Goal: Task Accomplishment & Management: Complete application form

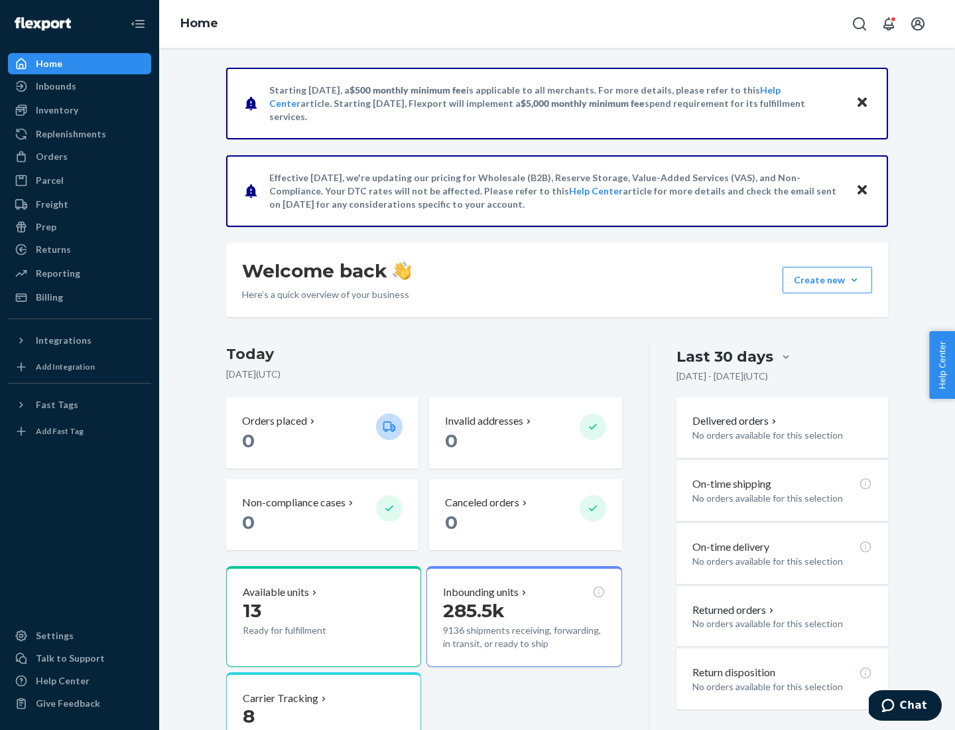
click at [855, 280] on button "Create new Create new inbound Create new order Create new product" at bounding box center [828, 280] width 90 height 27
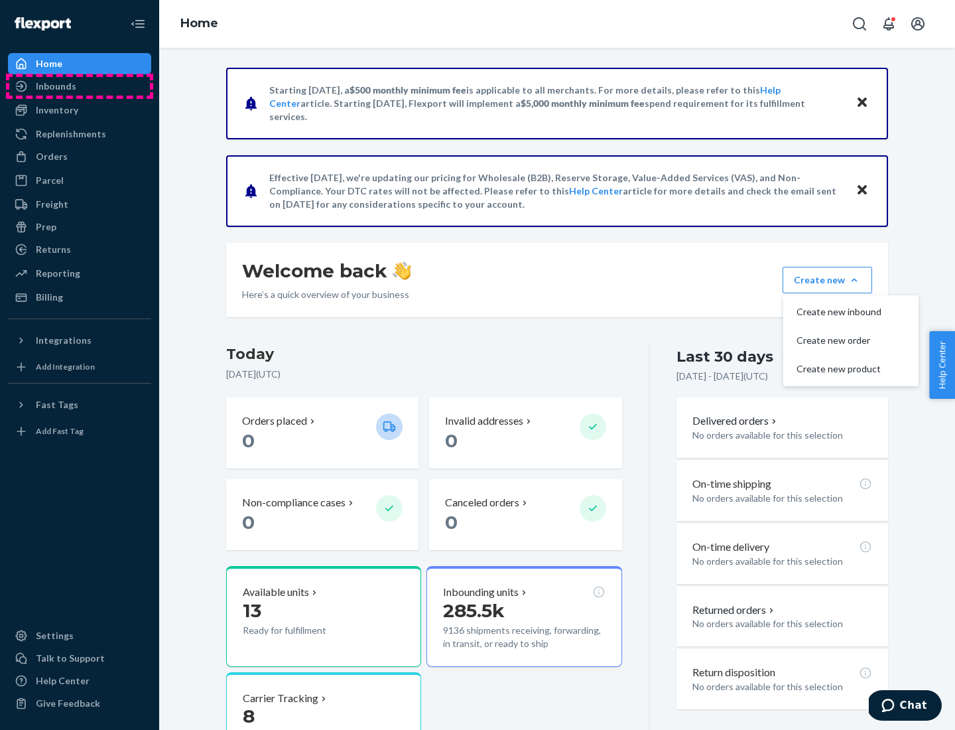
click at [80, 86] on div "Inbounds" at bounding box center [79, 86] width 141 height 19
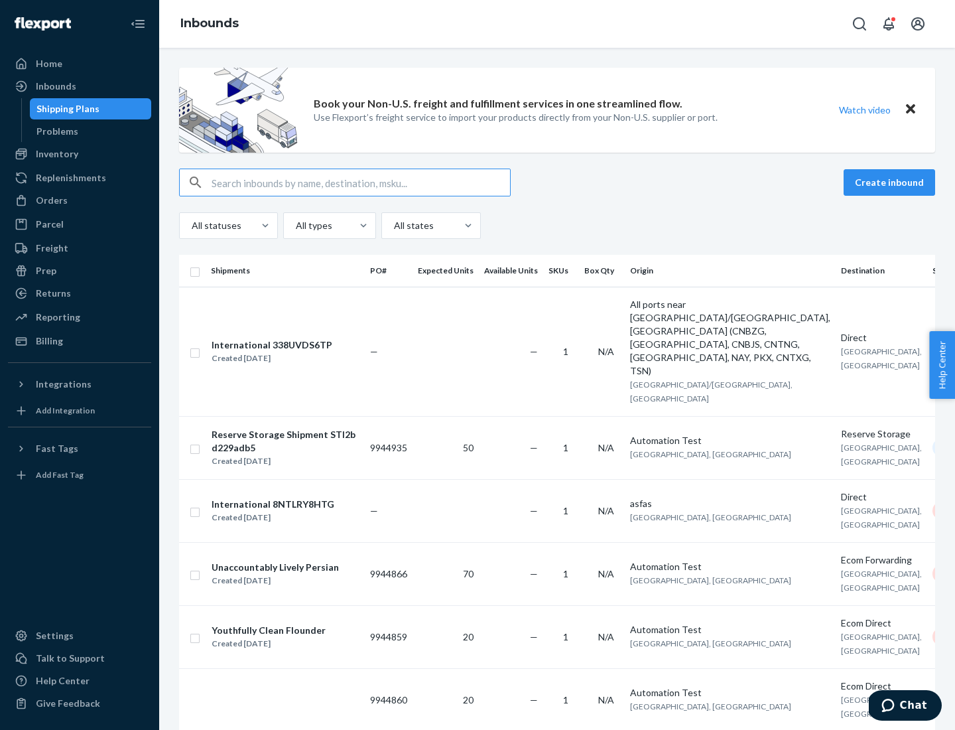
click at [892, 182] on button "Create inbound" at bounding box center [890, 182] width 92 height 27
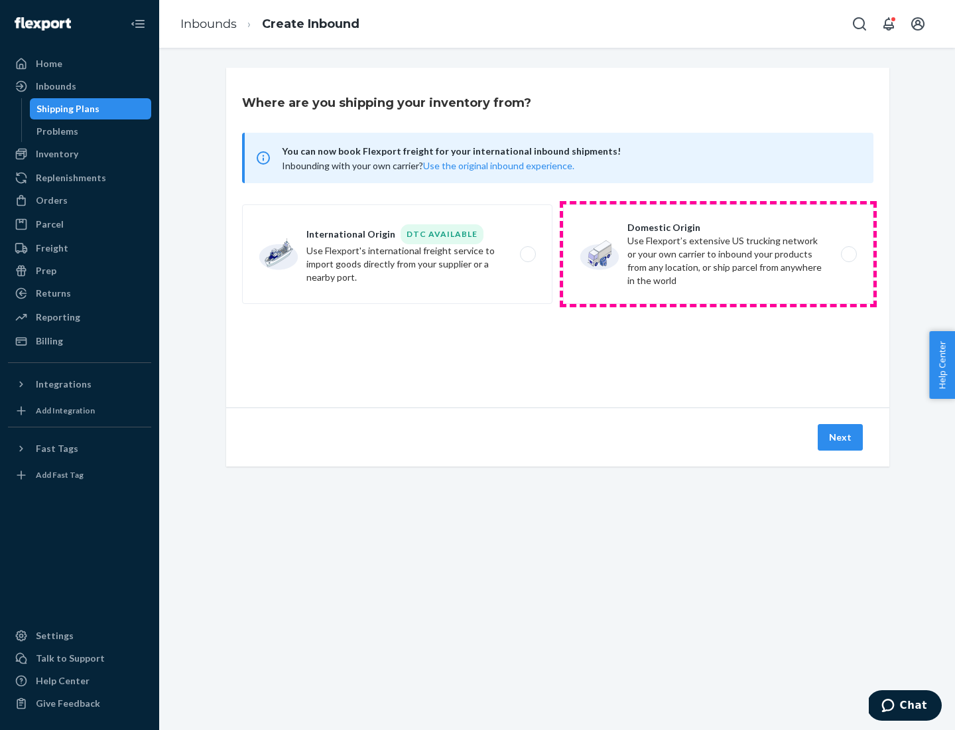
click at [719, 254] on label "Domestic Origin Use Flexport’s extensive US trucking network or your own carrie…" at bounding box center [718, 254] width 311 height 100
click at [849, 254] on input "Domestic Origin Use Flexport’s extensive US trucking network or your own carrie…" at bounding box center [853, 254] width 9 height 9
radio input "true"
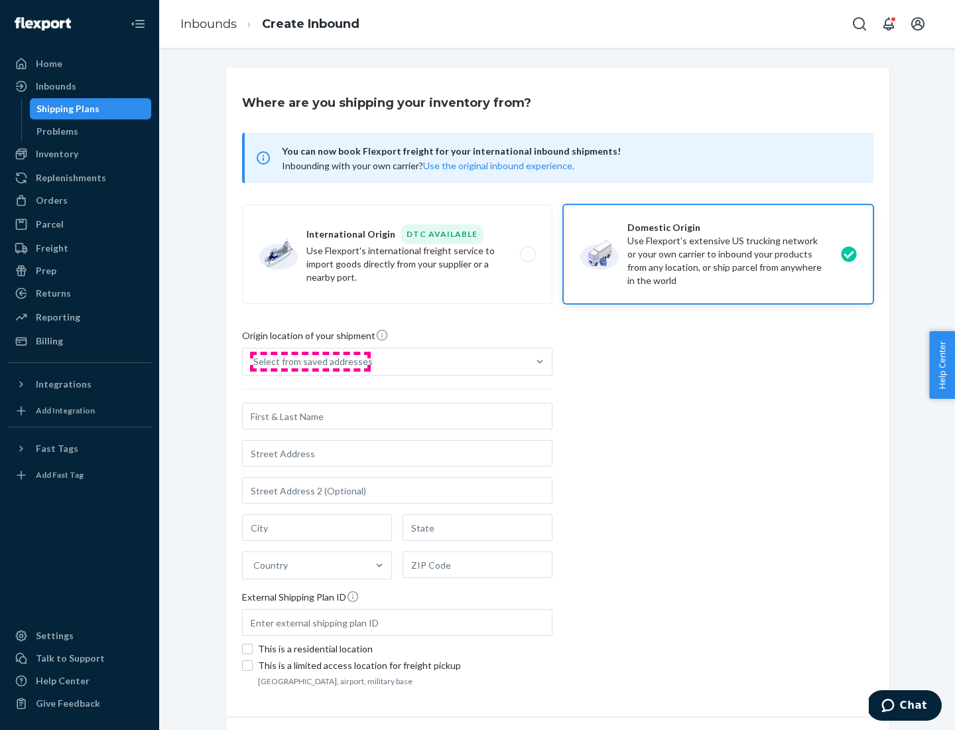
click at [310, 362] on div "Select from saved addresses" at bounding box center [312, 361] width 119 height 13
click at [255, 362] on input "Select from saved addresses" at bounding box center [253, 361] width 1 height 13
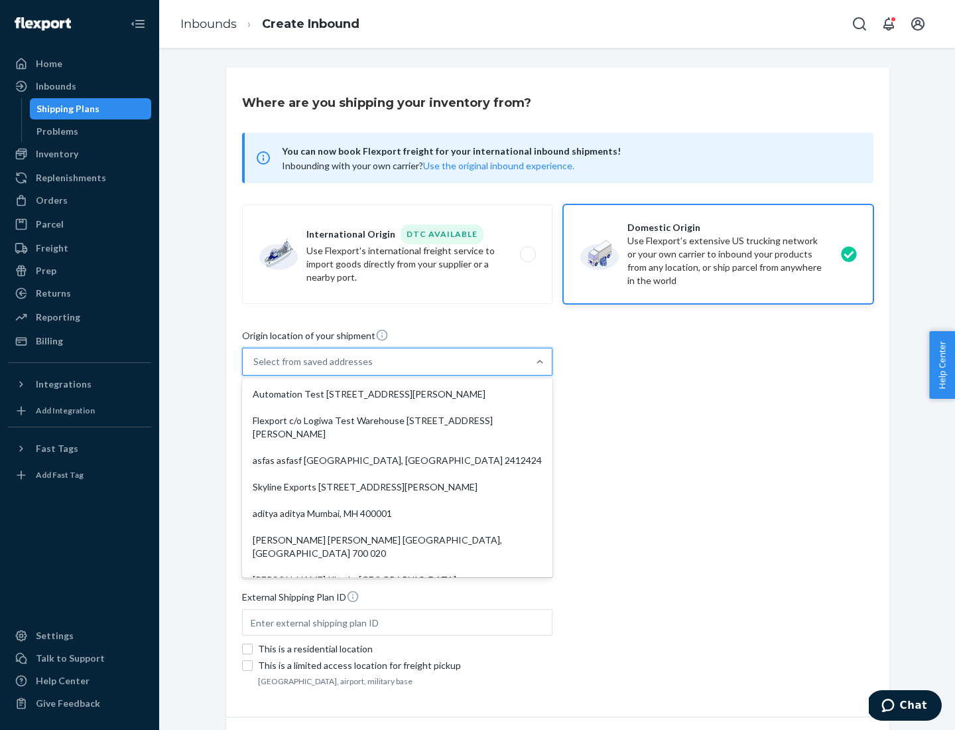
scroll to position [5, 0]
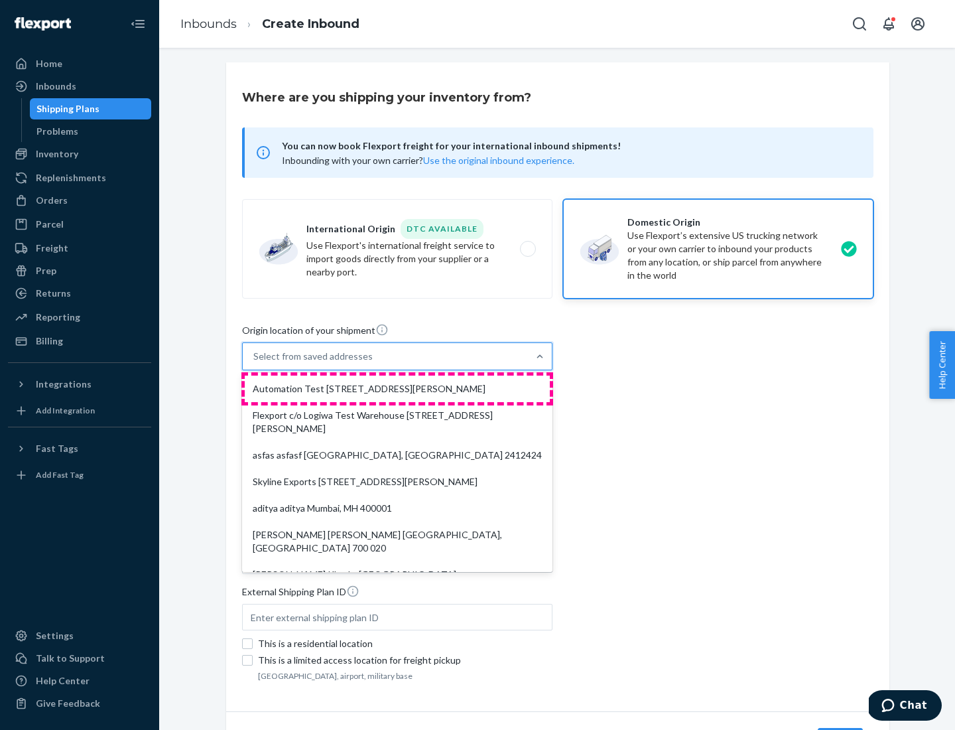
click at [397, 389] on div "Automation Test [STREET_ADDRESS][PERSON_NAME]" at bounding box center [397, 389] width 305 height 27
click at [255, 363] on input "option Automation Test [STREET_ADDRESS][PERSON_NAME]. 9 results available. Use …" at bounding box center [253, 356] width 1 height 13
type input "Automation Test"
type input "9th Floor"
type input "[GEOGRAPHIC_DATA]"
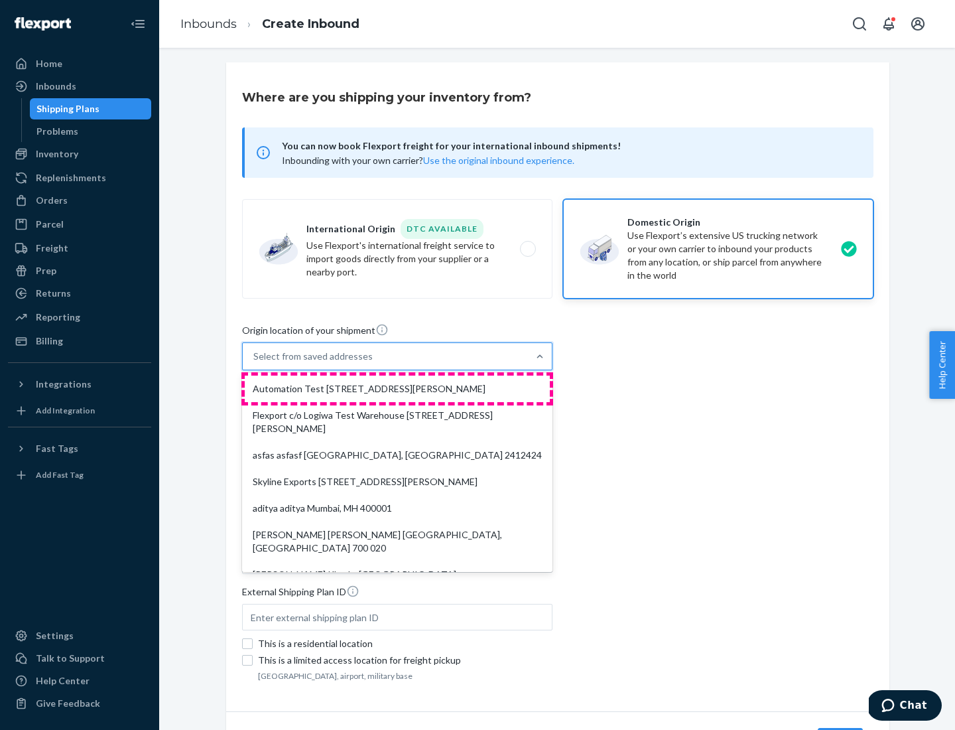
type input "CA"
type input "94104"
type input "[STREET_ADDRESS][PERSON_NAME]"
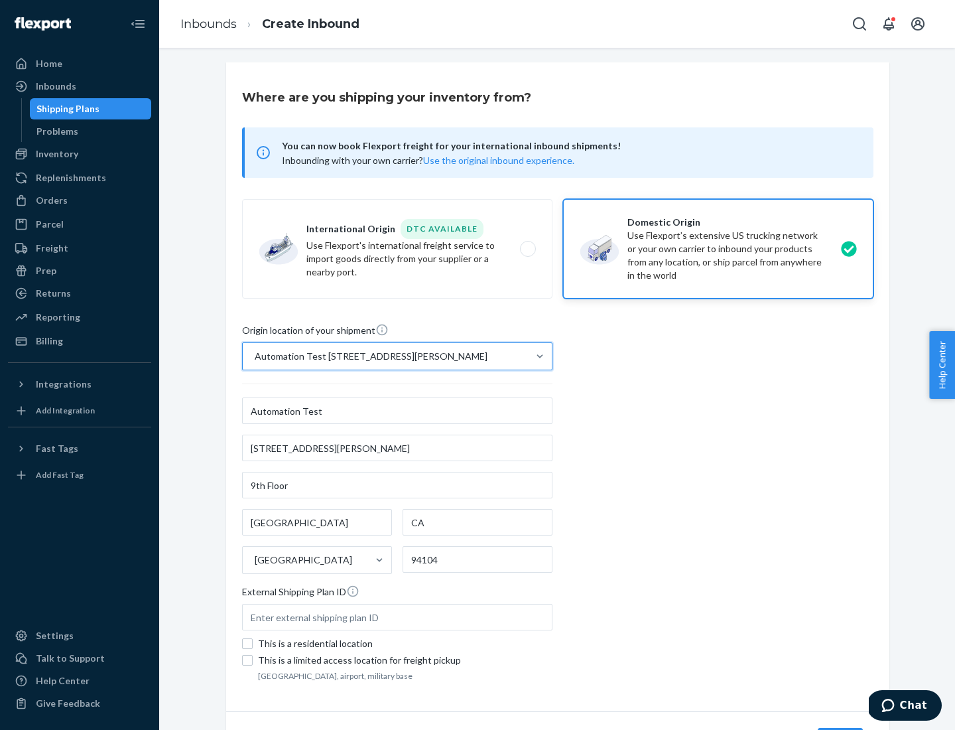
scroll to position [78, 0]
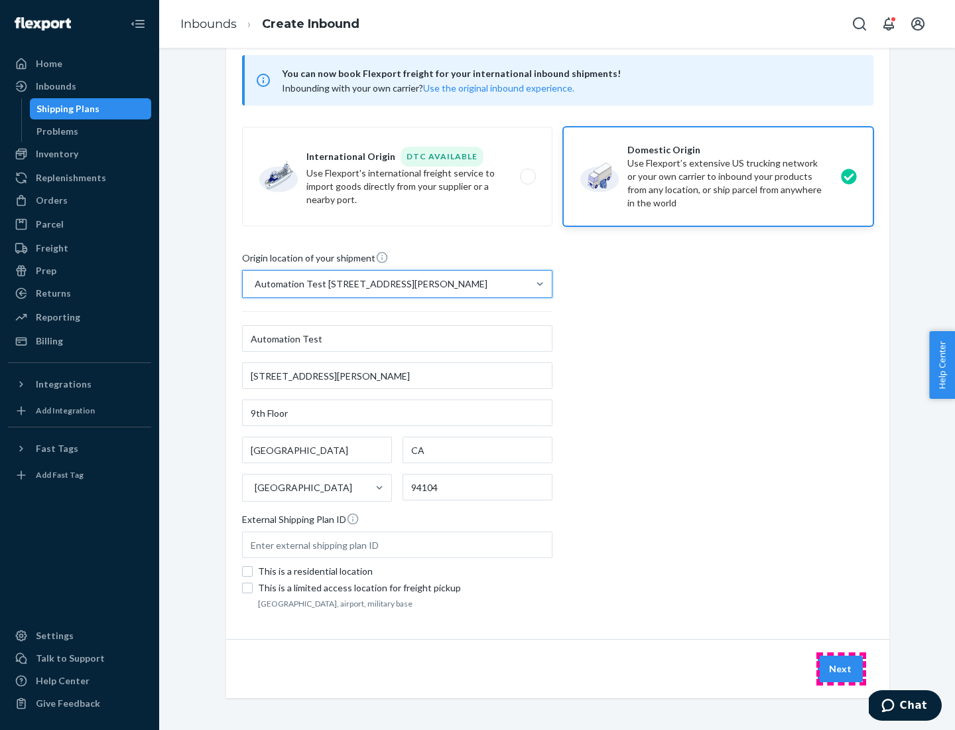
click at [841, 669] on button "Next" at bounding box center [840, 669] width 45 height 27
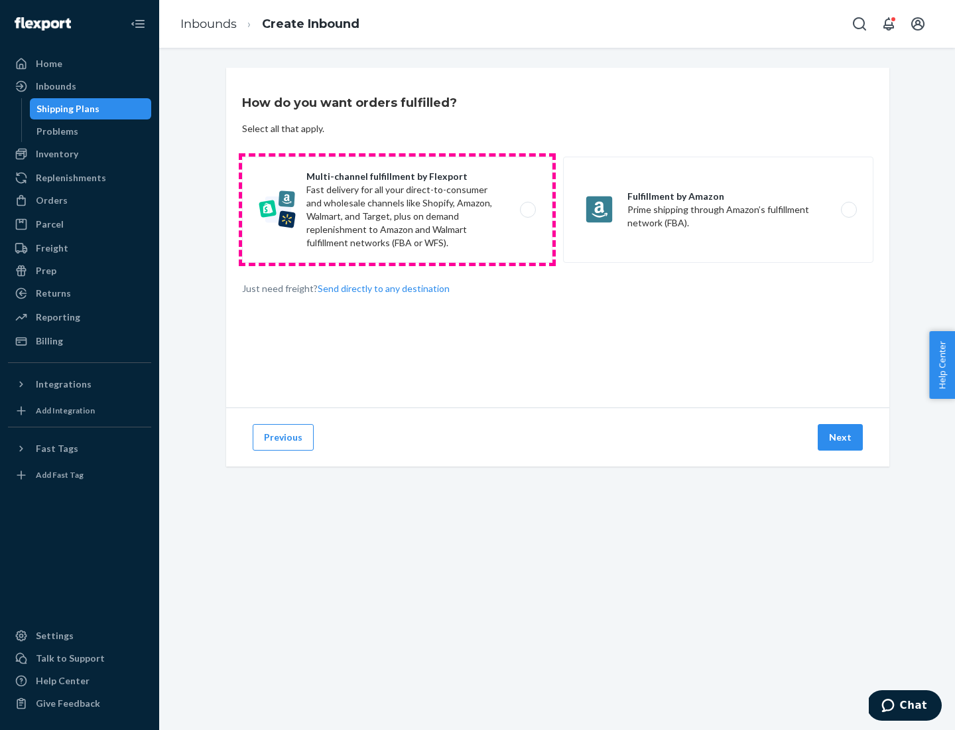
click at [397, 210] on label "Multi-channel fulfillment by Flexport Fast delivery for all your direct-to-cons…" at bounding box center [397, 210] width 311 height 106
click at [527, 210] on input "Multi-channel fulfillment by Flexport Fast delivery for all your direct-to-cons…" at bounding box center [531, 210] width 9 height 9
radio input "true"
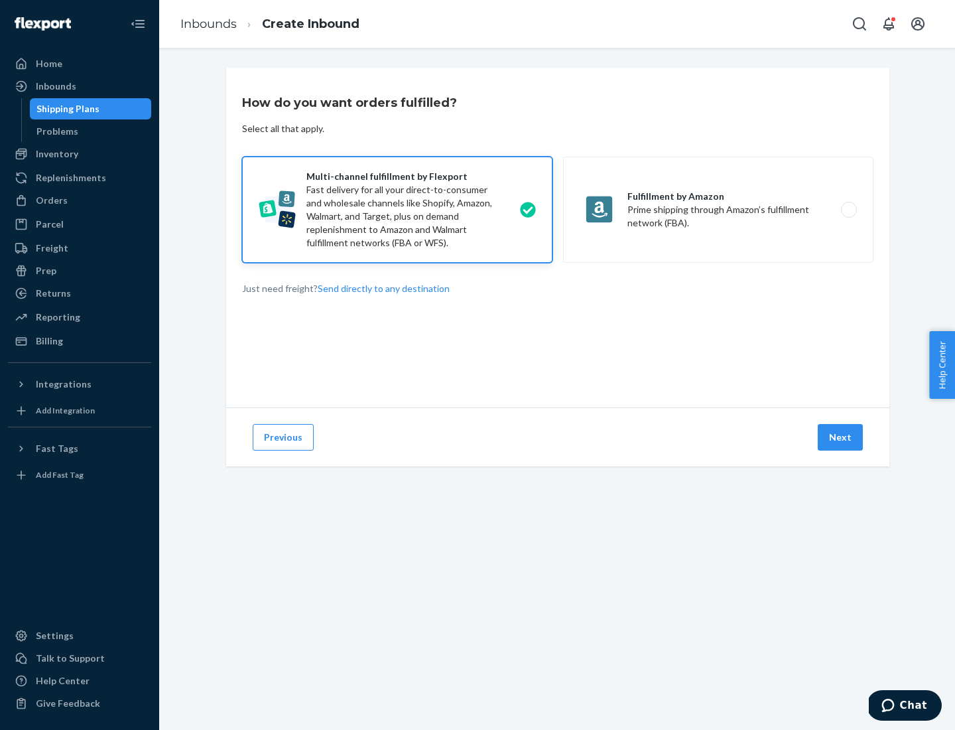
click at [841, 437] on button "Next" at bounding box center [840, 437] width 45 height 27
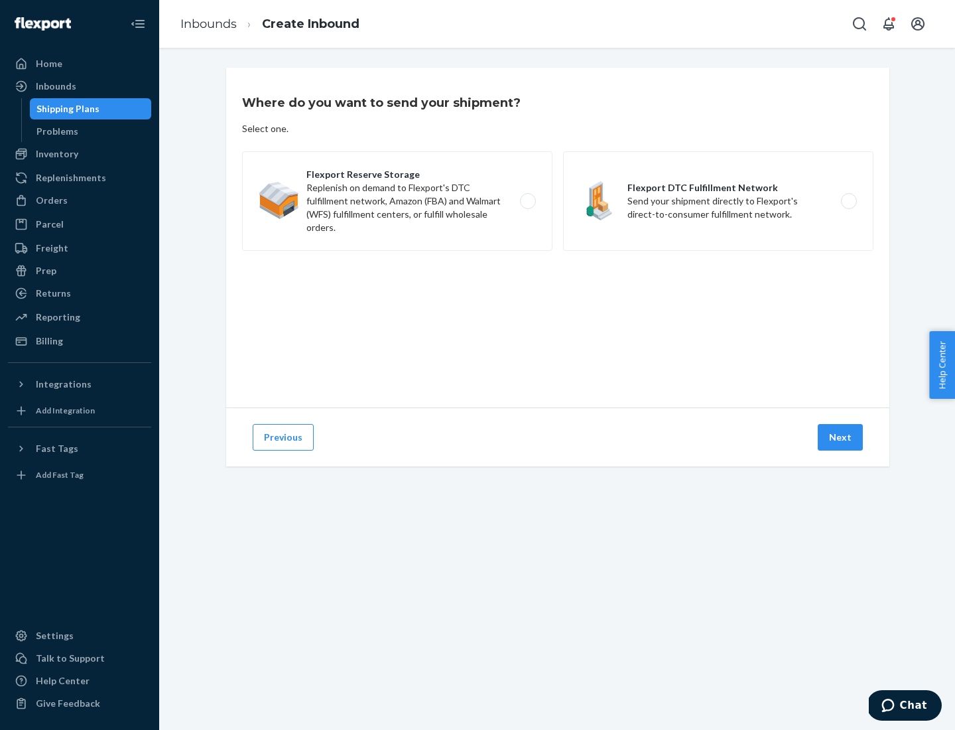
click at [719, 201] on label "Flexport DTC Fulfillment Network Send your shipment directly to Flexport's dire…" at bounding box center [718, 201] width 311 height 100
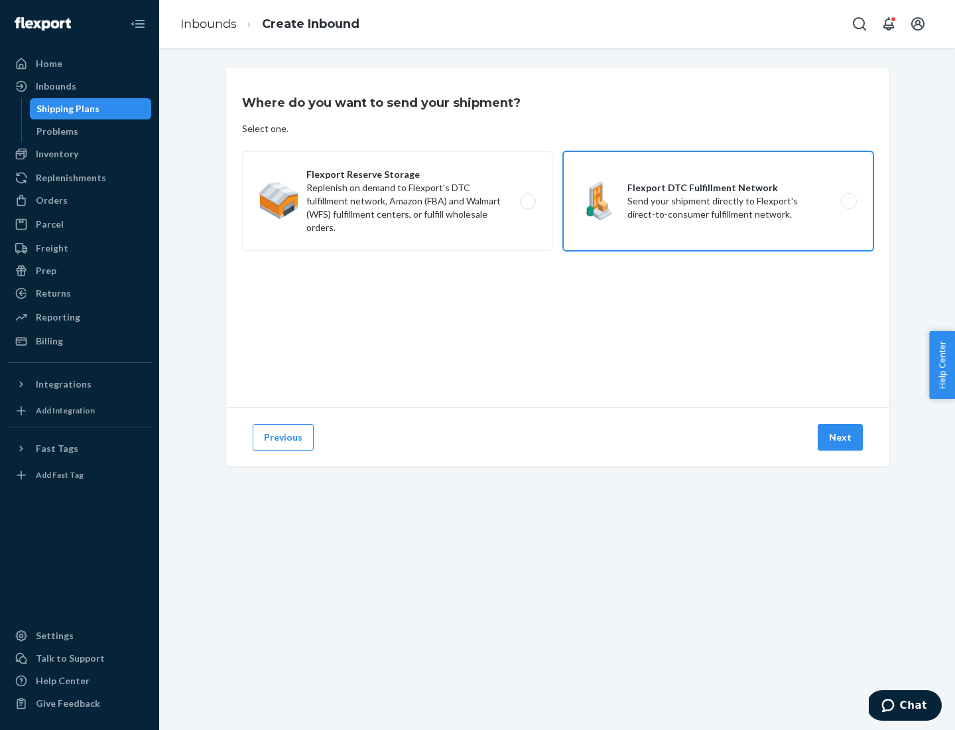
click at [849, 201] on input "Flexport DTC Fulfillment Network Send your shipment directly to Flexport's dire…" at bounding box center [853, 201] width 9 height 9
radio input "true"
click at [841, 437] on button "Next" at bounding box center [840, 437] width 45 height 27
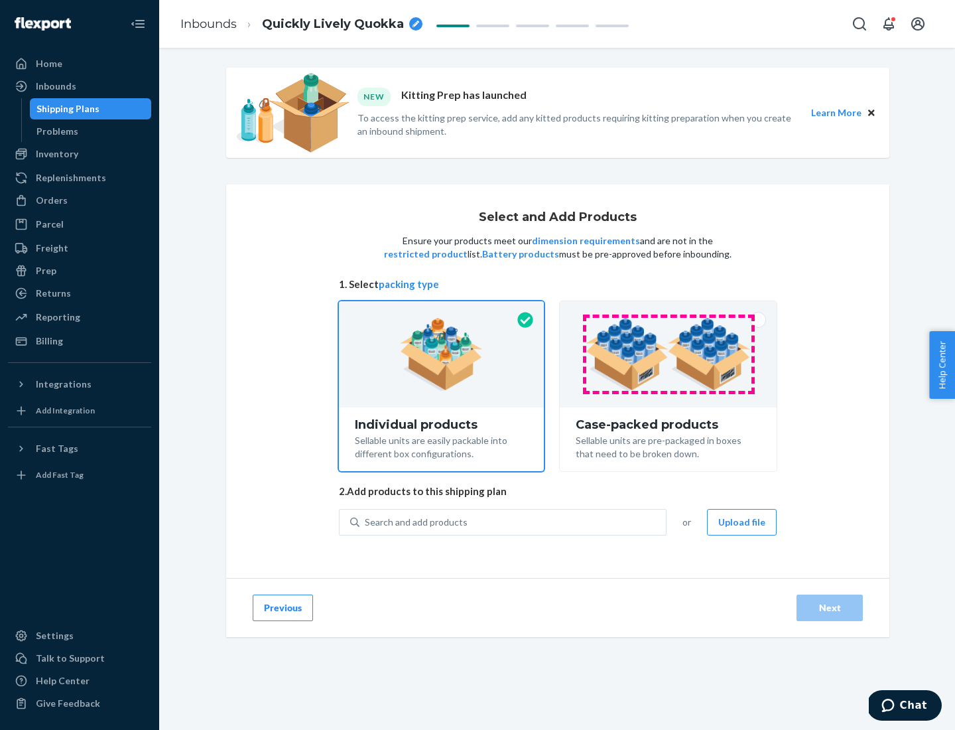
click at [669, 354] on img at bounding box center [668, 354] width 165 height 73
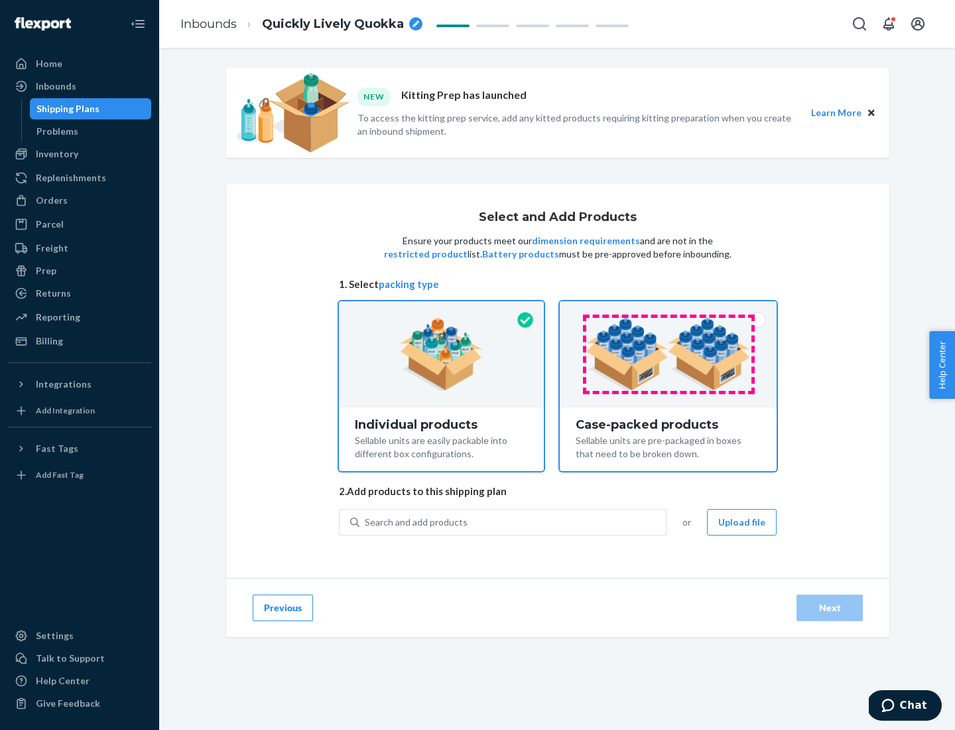
click at [669, 310] on input "Case-packed products Sellable units are pre-packaged in boxes that need to be b…" at bounding box center [668, 305] width 9 height 9
radio input "true"
radio input "false"
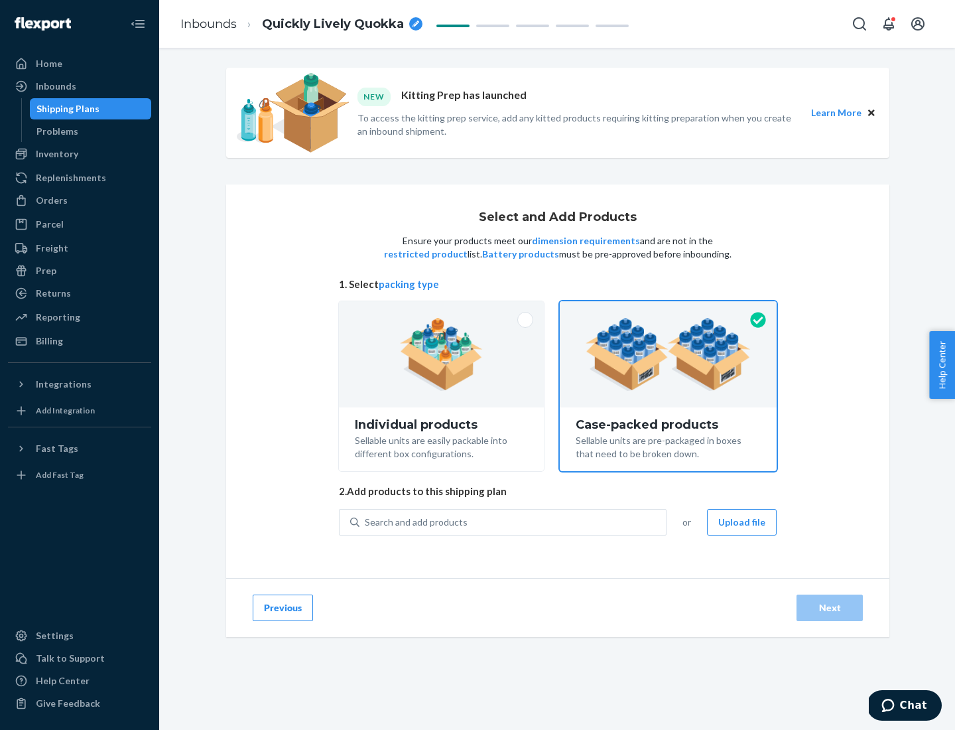
click at [514, 522] on div "Search and add products" at bounding box center [513, 522] width 307 height 24
click at [366, 522] on input "Search and add products" at bounding box center [365, 522] width 1 height 13
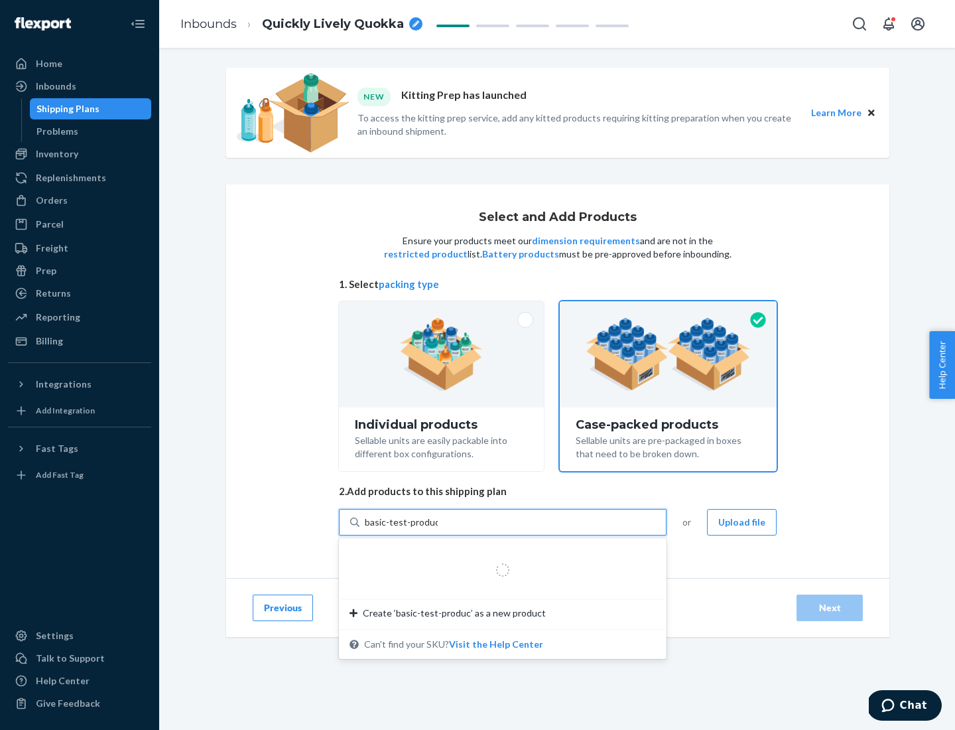
type input "basic-test-product-1"
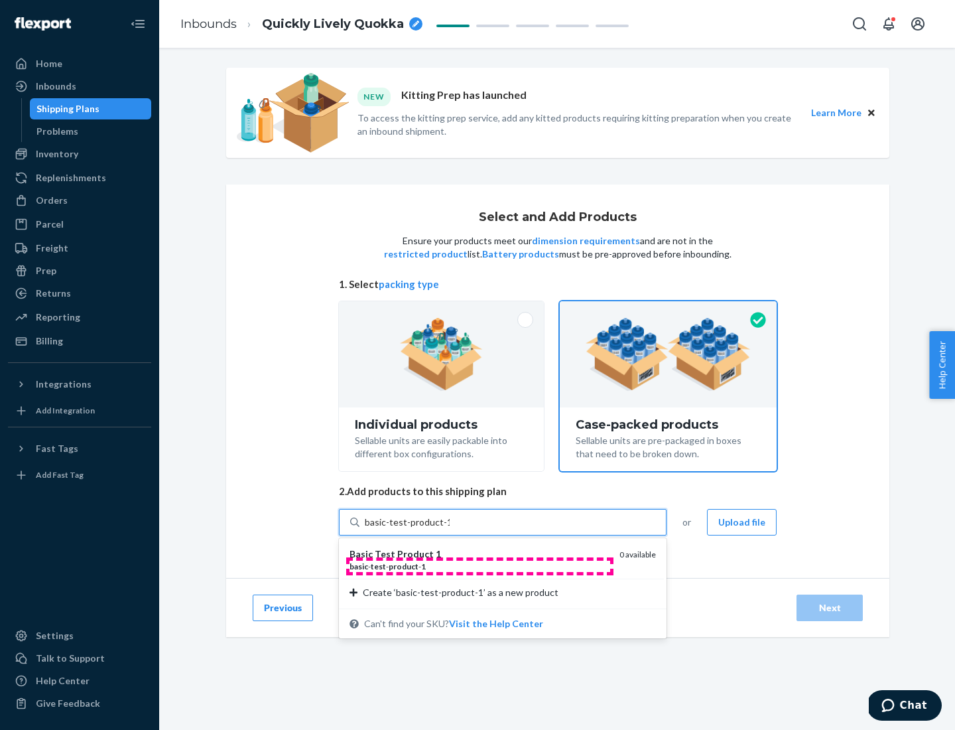
click at [480, 566] on div "basic - test - product - 1" at bounding box center [479, 566] width 259 height 11
click at [450, 529] on input "basic-test-product-1" at bounding box center [407, 522] width 85 height 13
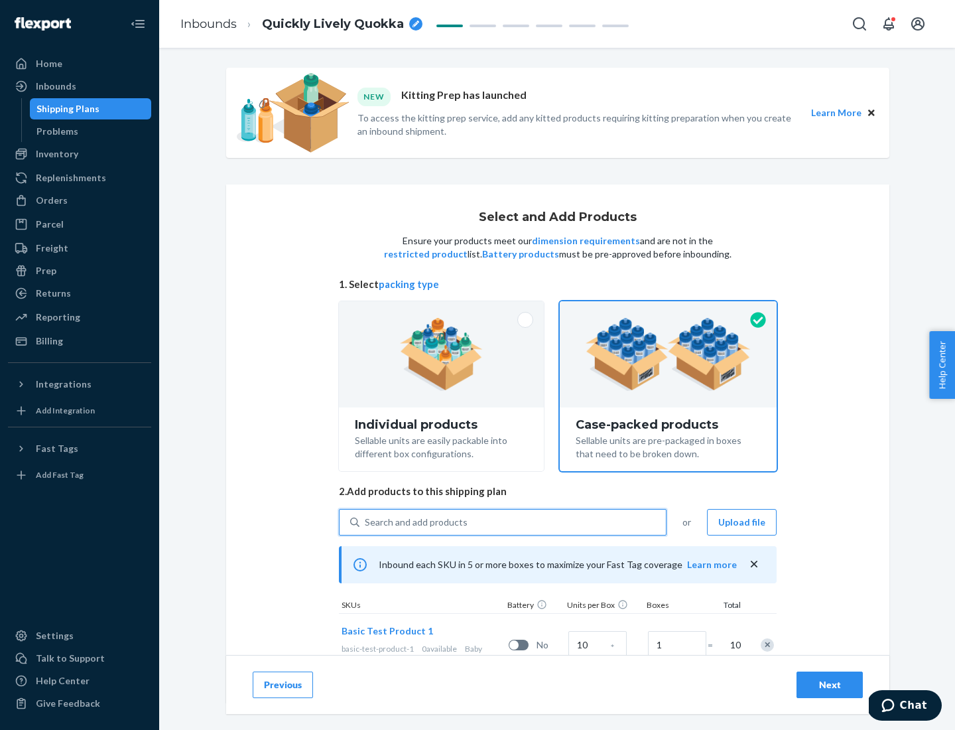
scroll to position [48, 0]
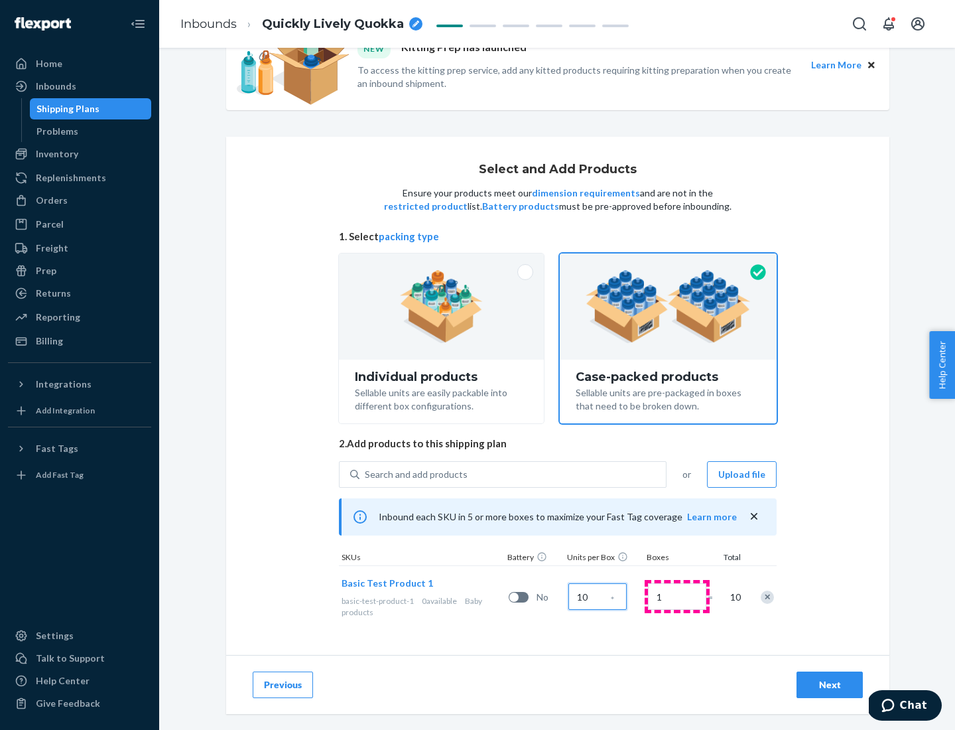
type input "10"
type input "7"
click at [830, 685] on div "Next" at bounding box center [830, 684] width 44 height 13
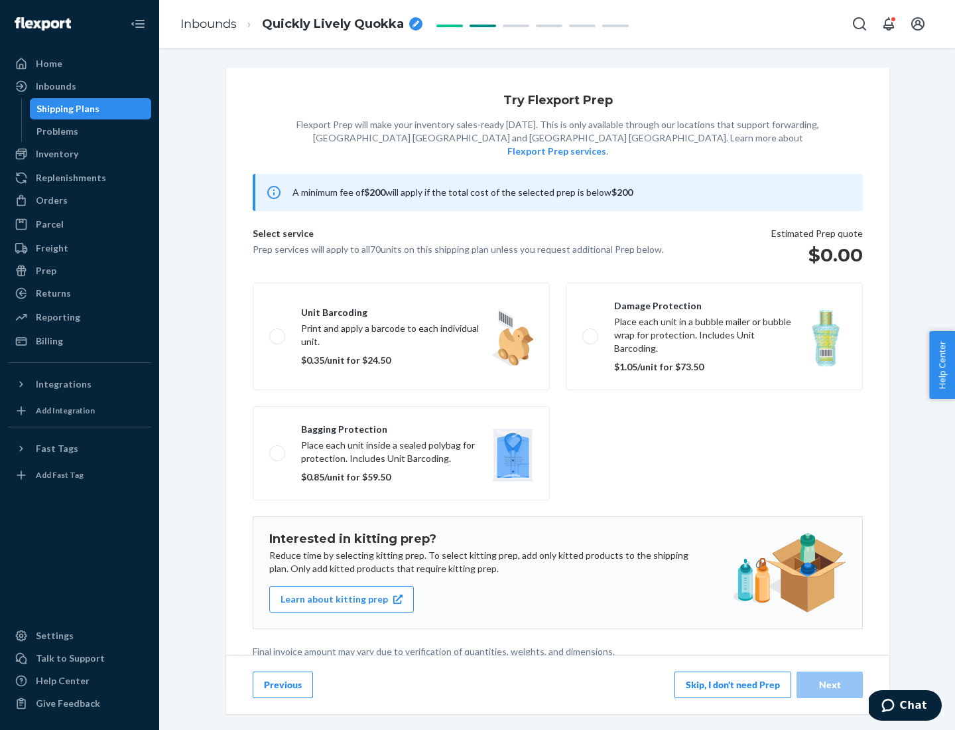
scroll to position [3, 0]
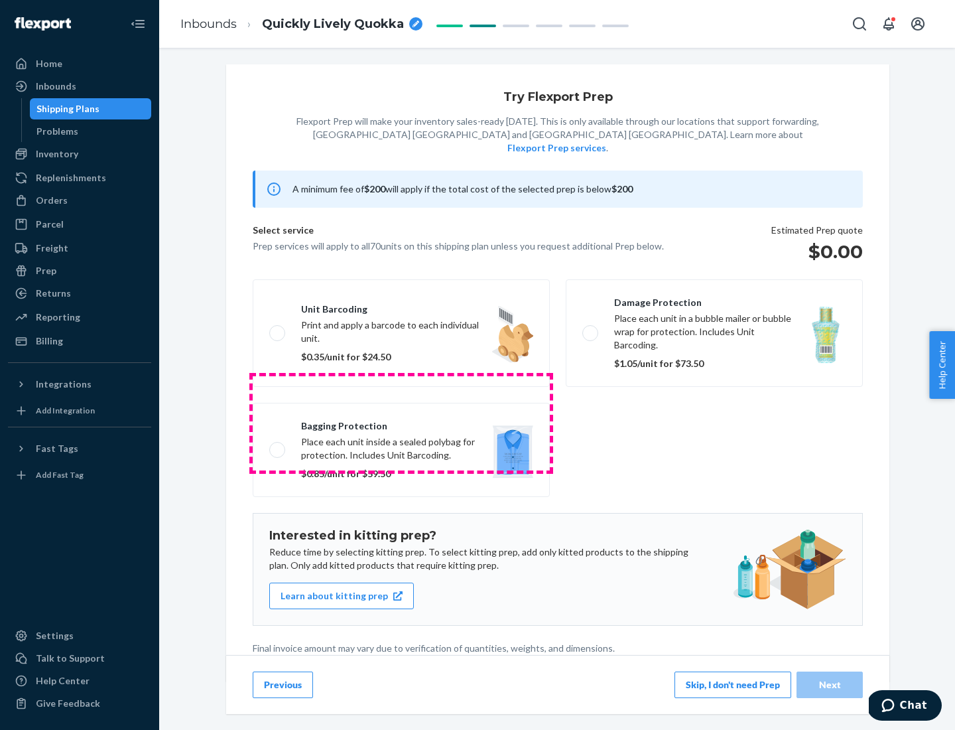
click at [401, 423] on label "Bagging protection Place each unit inside a sealed polybag for protection. Incl…" at bounding box center [401, 450] width 297 height 94
click at [278, 445] on input "Bagging protection Place each unit inside a sealed polybag for protection. Incl…" at bounding box center [273, 449] width 9 height 9
checkbox input "true"
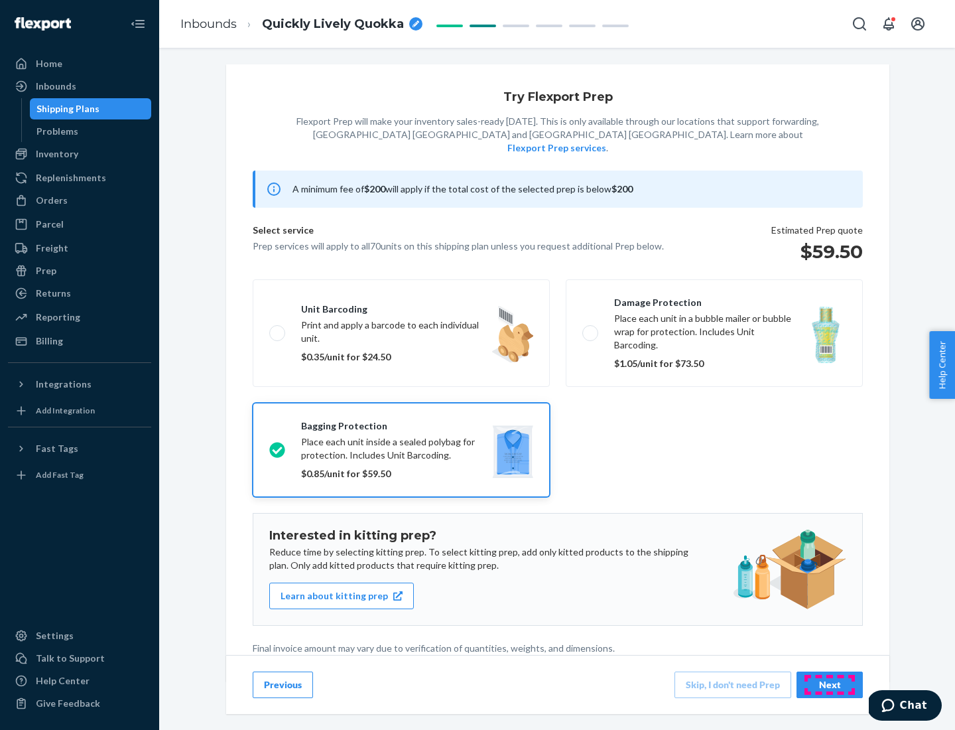
click at [830, 684] on div "Next" at bounding box center [830, 684] width 44 height 13
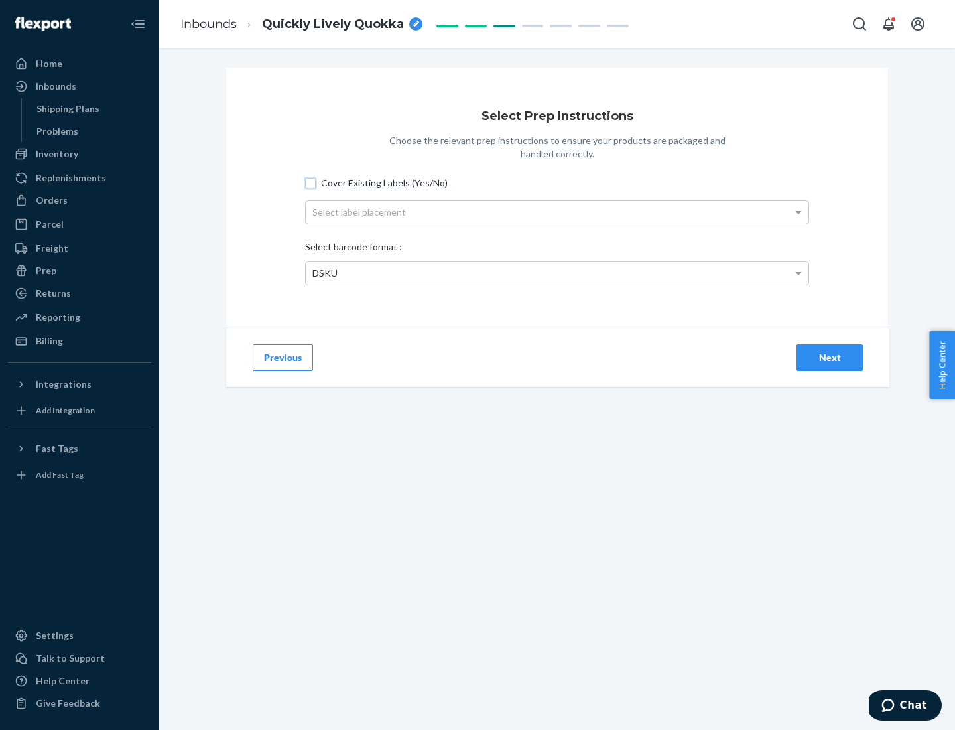
click at [311, 182] on input "Cover Existing Labels (Yes/No)" at bounding box center [310, 183] width 11 height 11
checkbox input "true"
click at [557, 212] on div "Select label placement" at bounding box center [557, 212] width 503 height 23
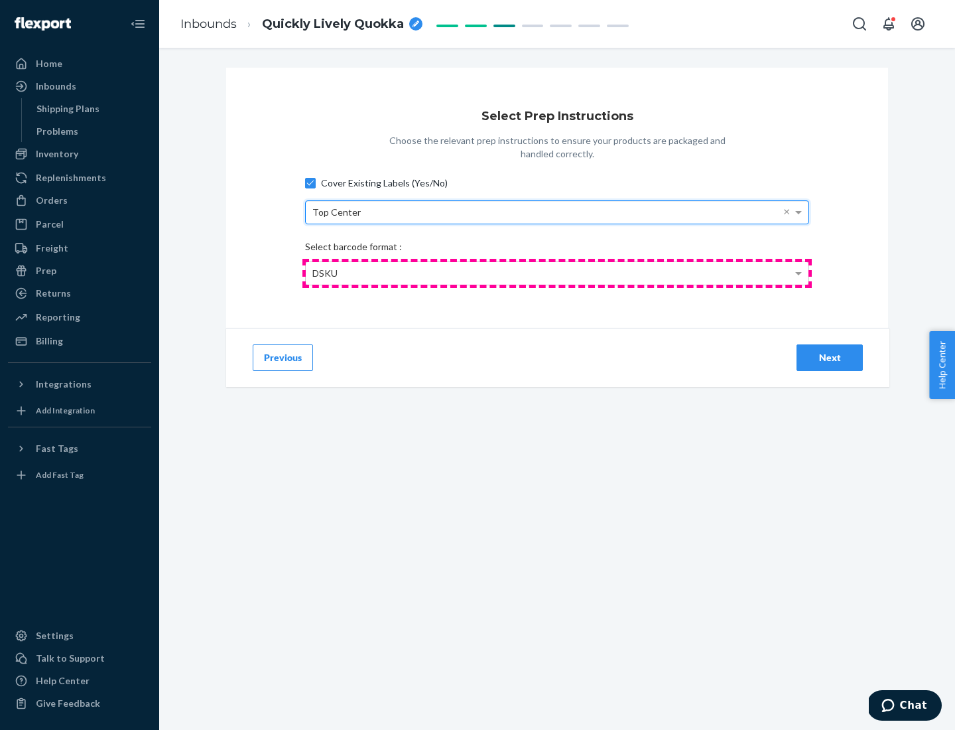
click at [557, 273] on div "DSKU" at bounding box center [557, 273] width 503 height 23
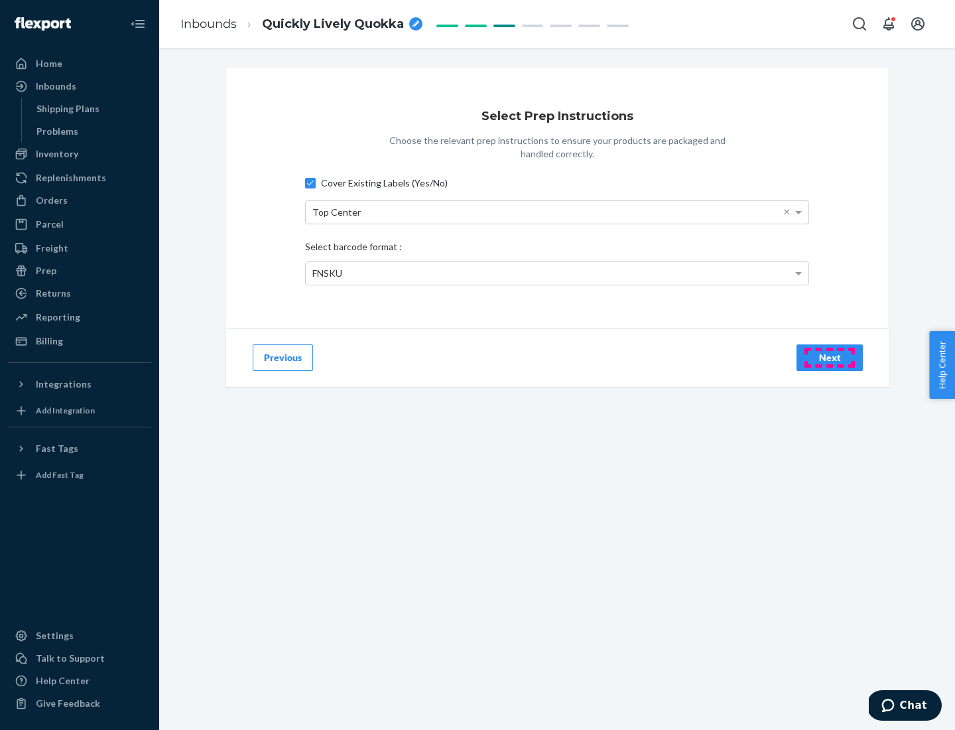
click at [830, 357] on div "Next" at bounding box center [830, 357] width 44 height 13
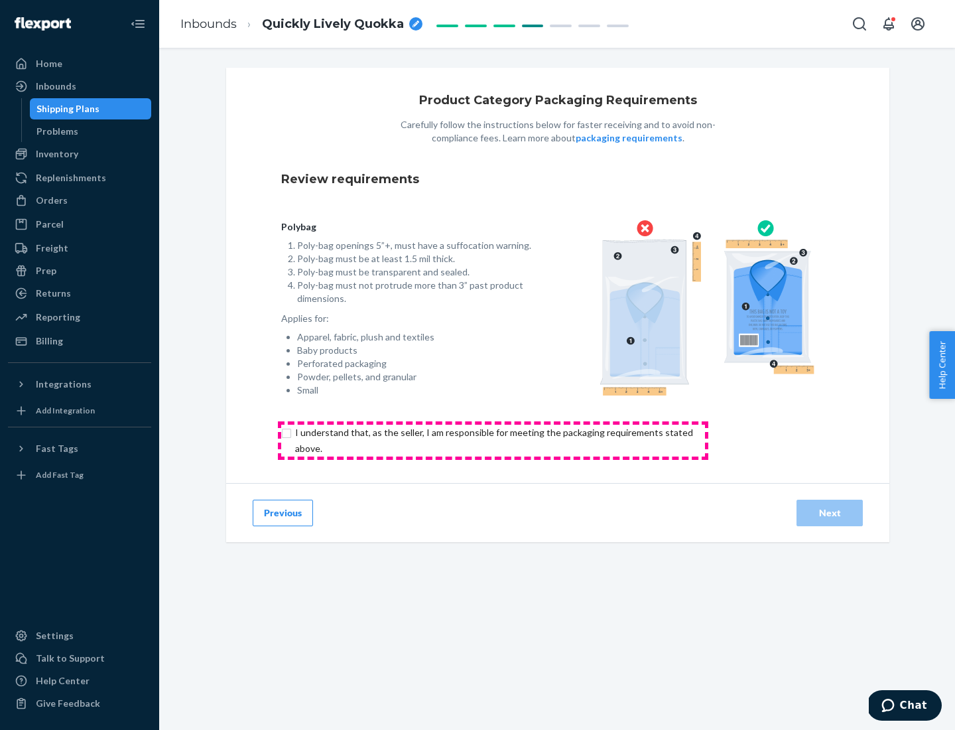
click at [493, 440] on input "checkbox" at bounding box center [501, 441] width 441 height 32
checkbox input "true"
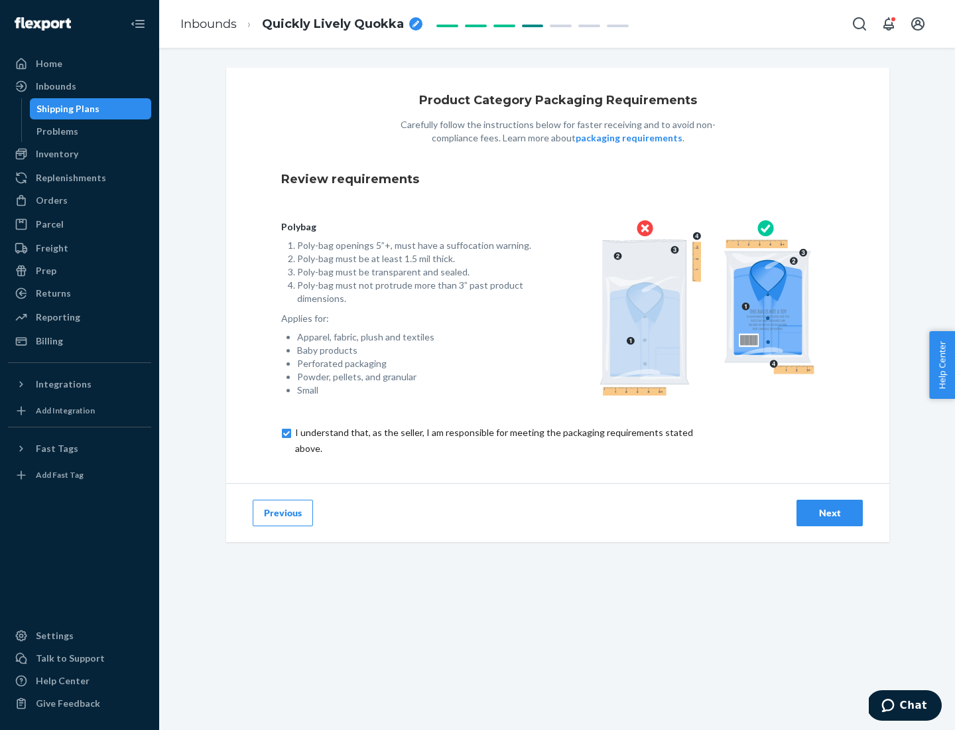
click at [830, 512] on div "Next" at bounding box center [830, 512] width 44 height 13
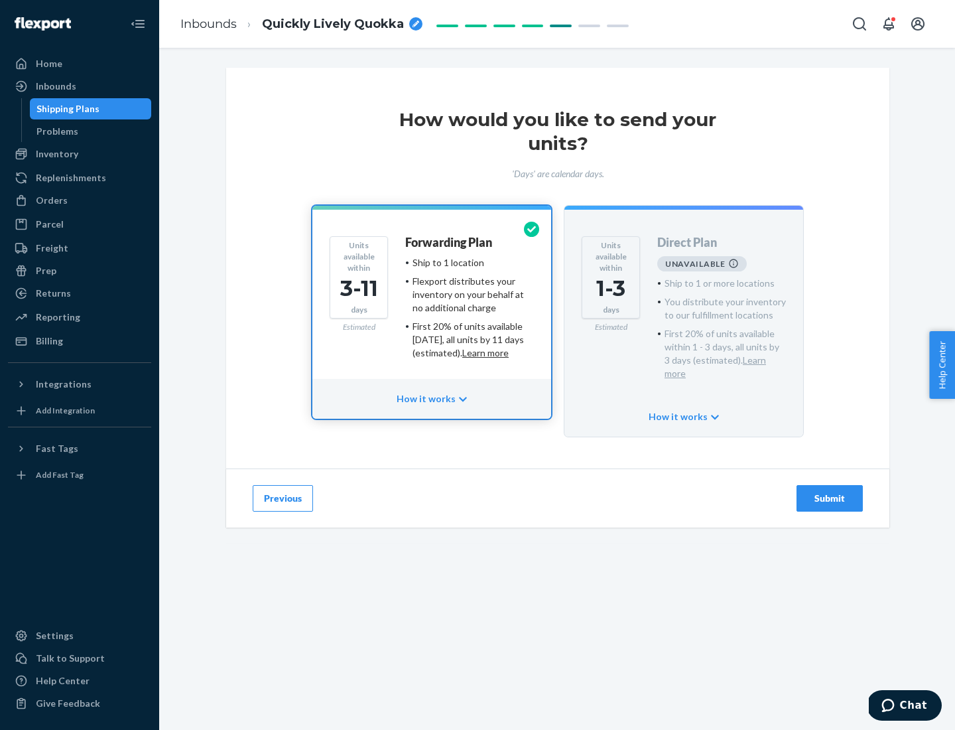
click at [450, 242] on h4 "Forwarding Plan" at bounding box center [448, 242] width 87 height 13
click at [830, 492] on div "Submit" at bounding box center [830, 498] width 44 height 13
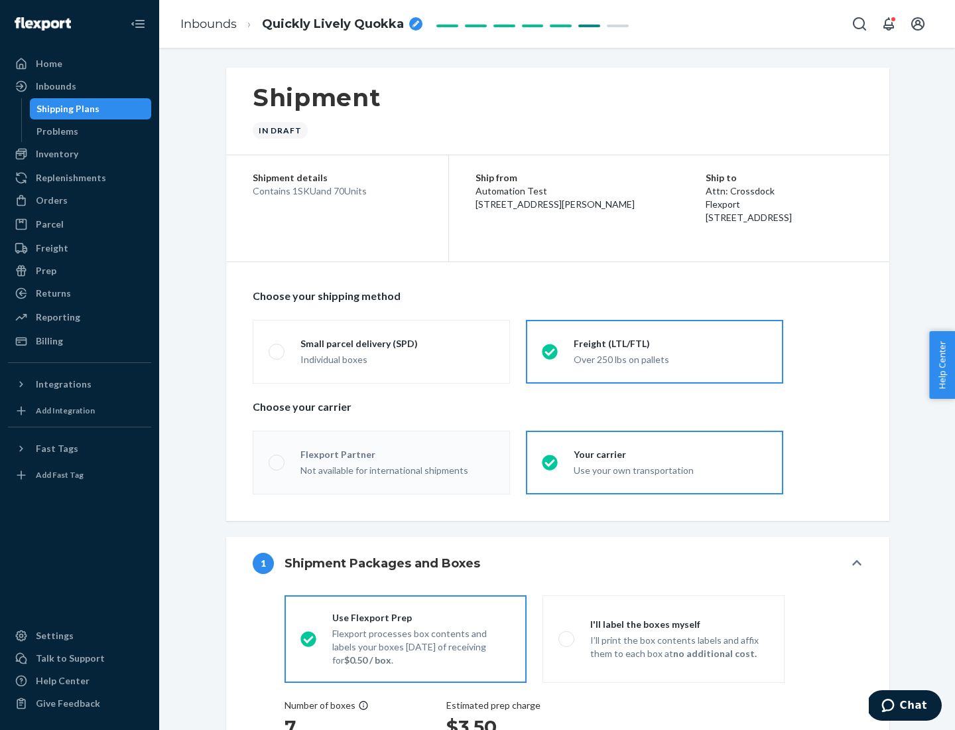
radio input "true"
radio input "false"
radio input "true"
radio input "false"
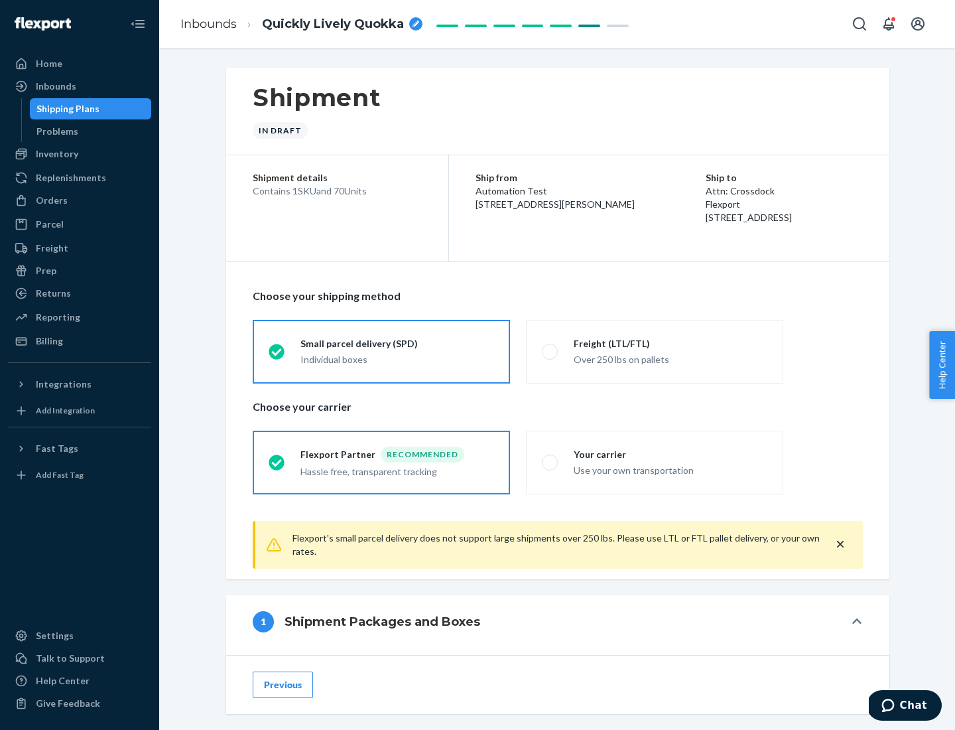
click at [655, 351] on div "Over 250 lbs on pallets" at bounding box center [671, 358] width 194 height 16
click at [551, 351] on input "Freight (LTL/FTL) Over 250 lbs on pallets" at bounding box center [546, 351] width 9 height 9
radio input "true"
radio input "false"
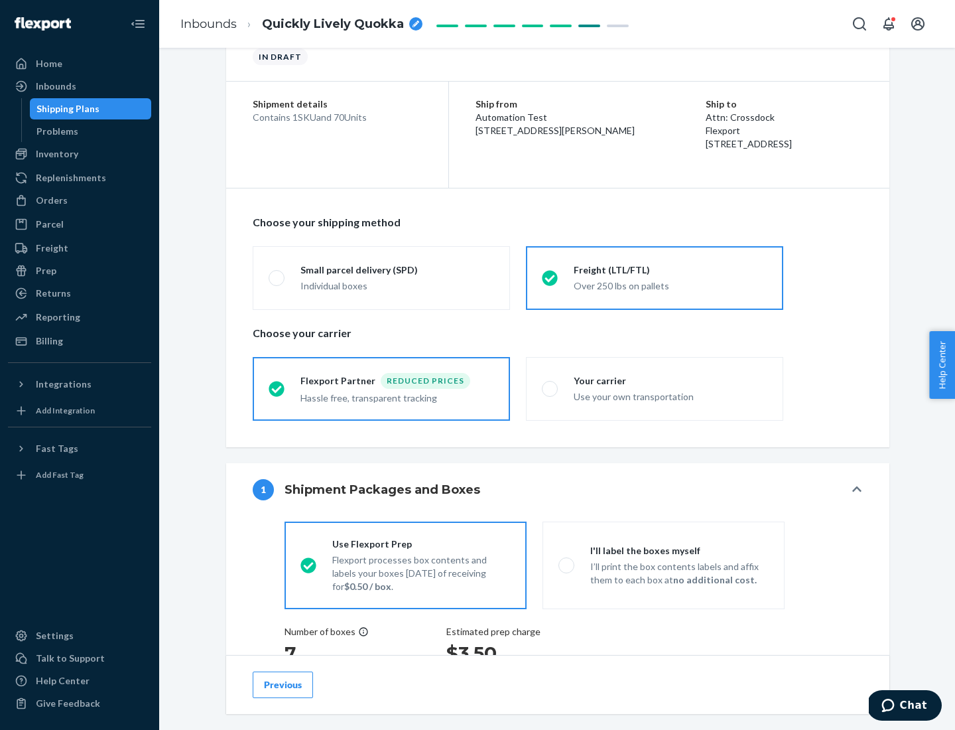
click at [382, 389] on div "Hassle free, transparent tracking" at bounding box center [398, 397] width 194 height 16
click at [277, 388] on input "Flexport Partner Reduced prices Hassle free, transparent tracking" at bounding box center [273, 388] width 9 height 9
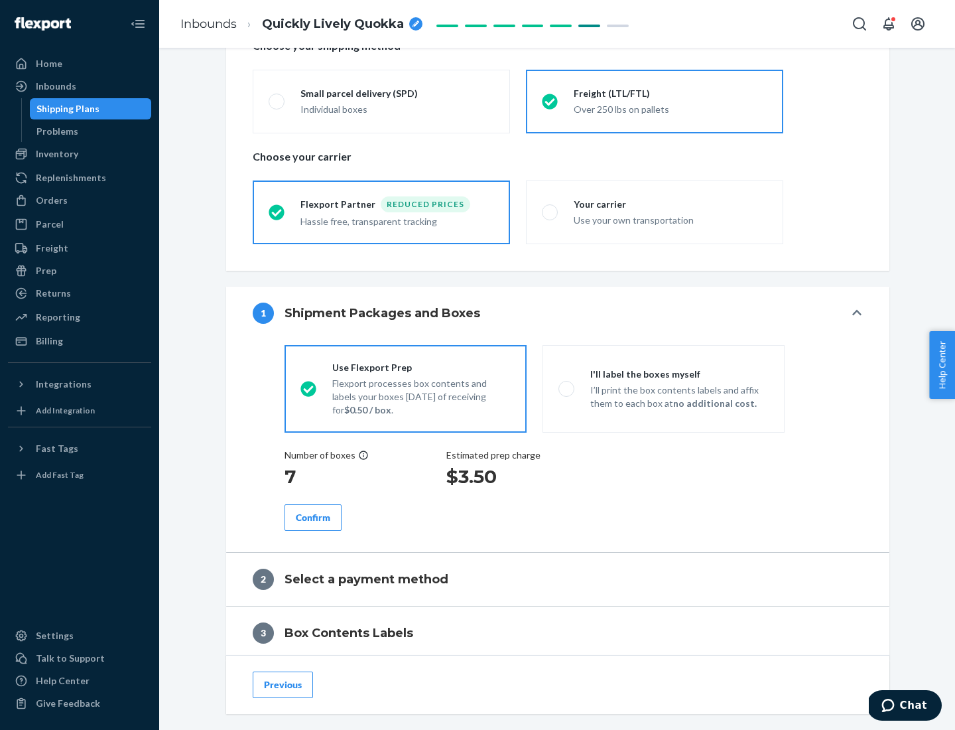
click at [663, 388] on p "I’ll print the box contents labels and affix them to each box at no additional …" at bounding box center [680, 396] width 178 height 27
click at [567, 388] on input "I'll label the boxes myself I’ll print the box contents labels and affix them t…" at bounding box center [563, 388] width 9 height 9
radio input "true"
radio input "false"
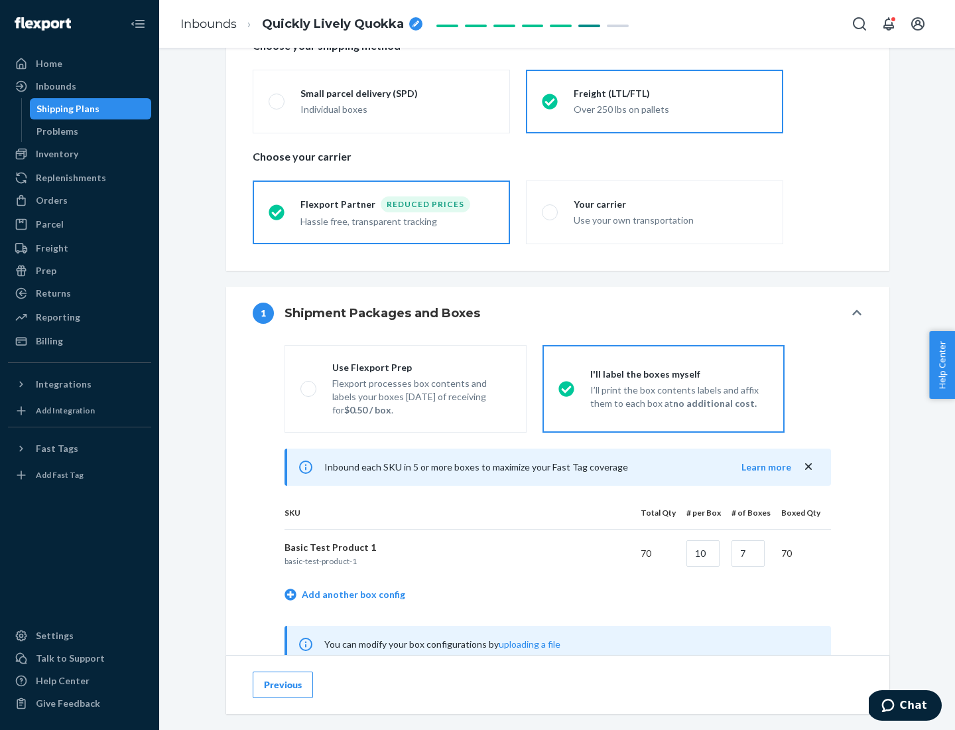
scroll to position [415, 0]
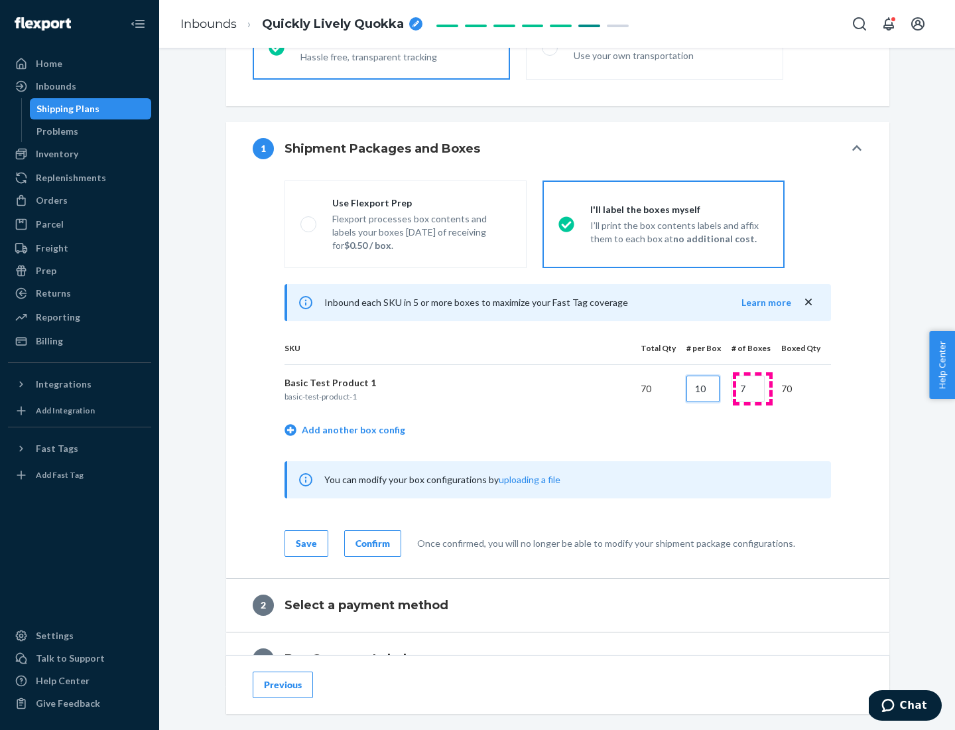
type input "10"
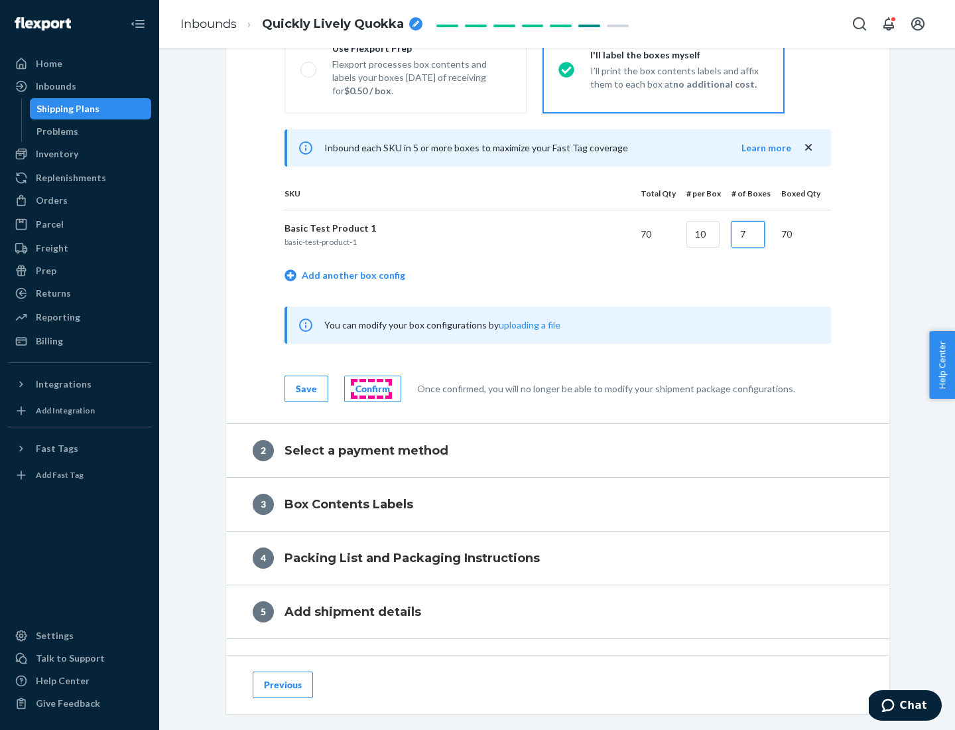
type input "7"
click at [371, 388] on div "Confirm" at bounding box center [373, 388] width 35 height 13
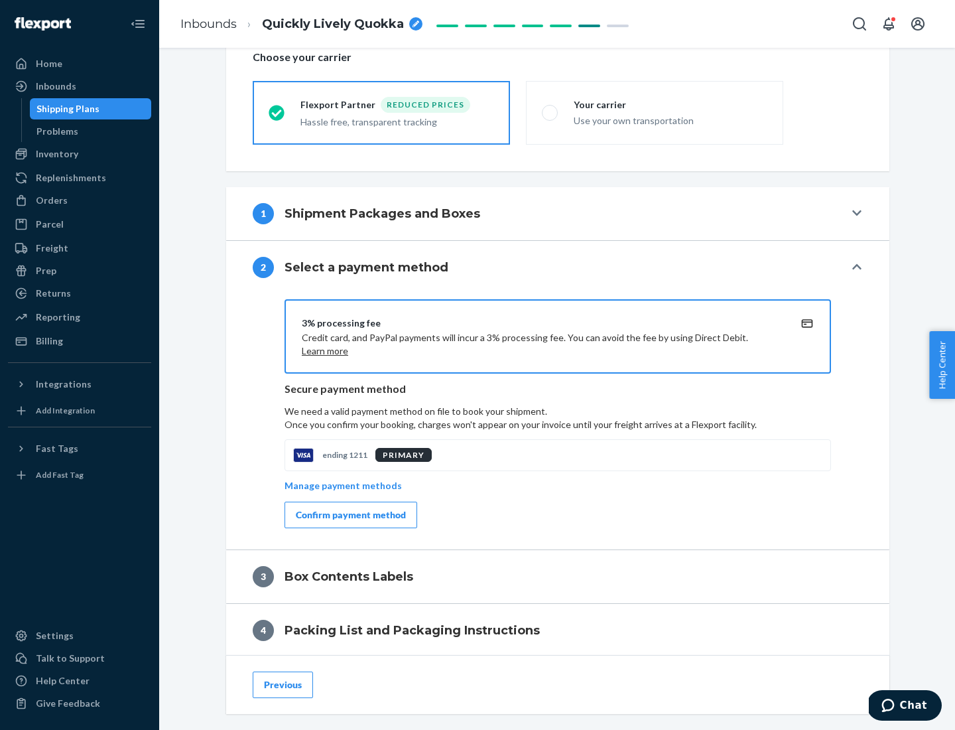
scroll to position [476, 0]
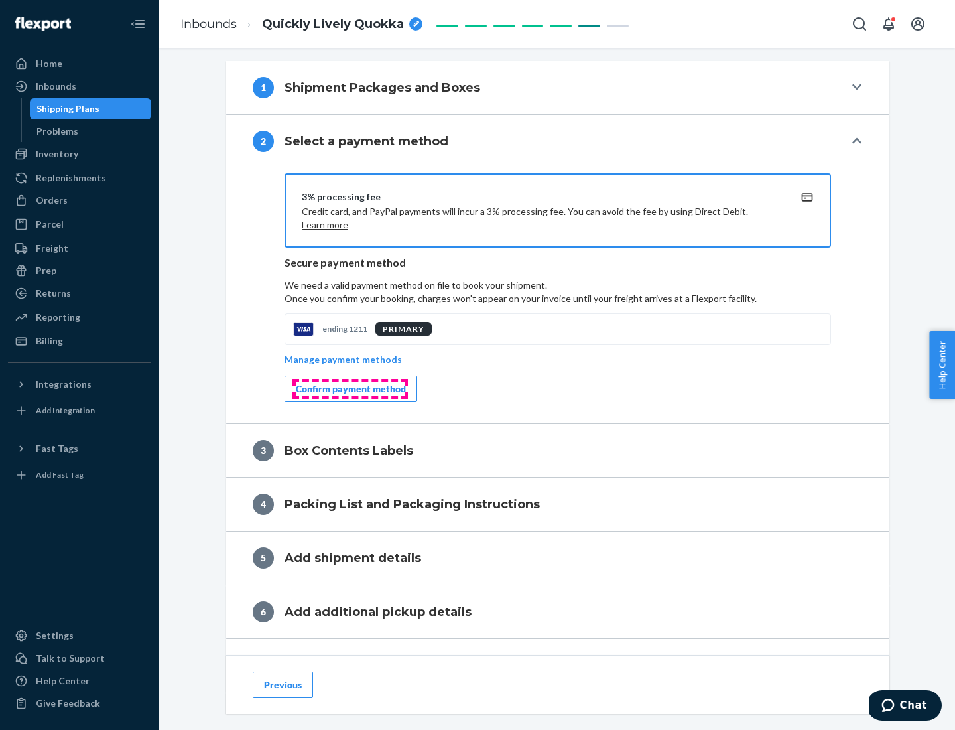
click at [350, 389] on div "Confirm payment method" at bounding box center [351, 388] width 110 height 13
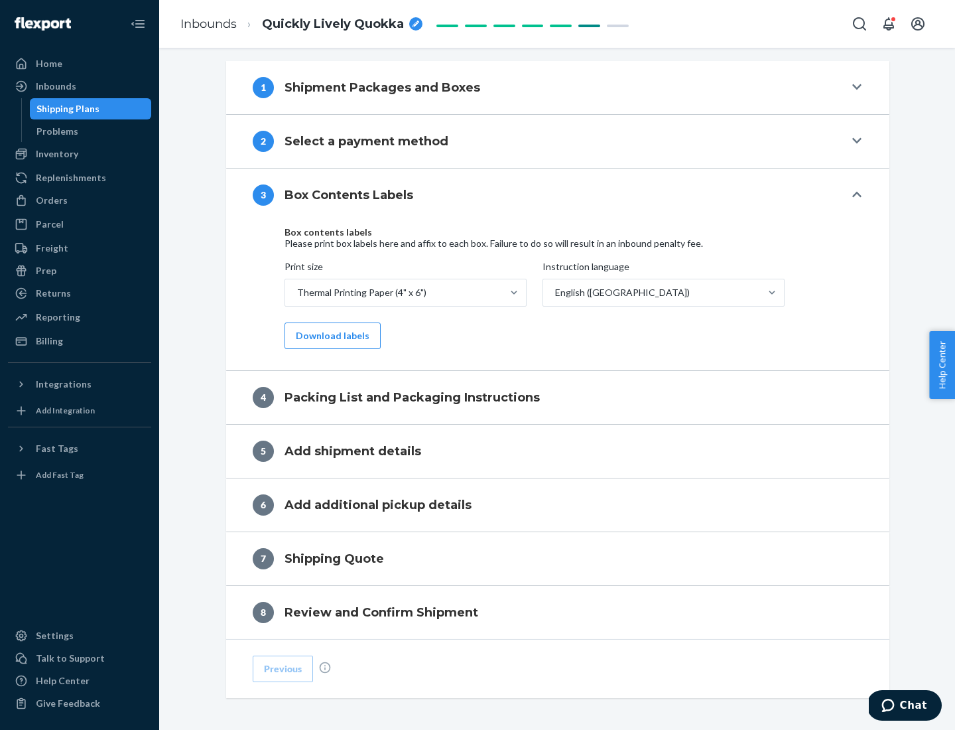
scroll to position [423, 0]
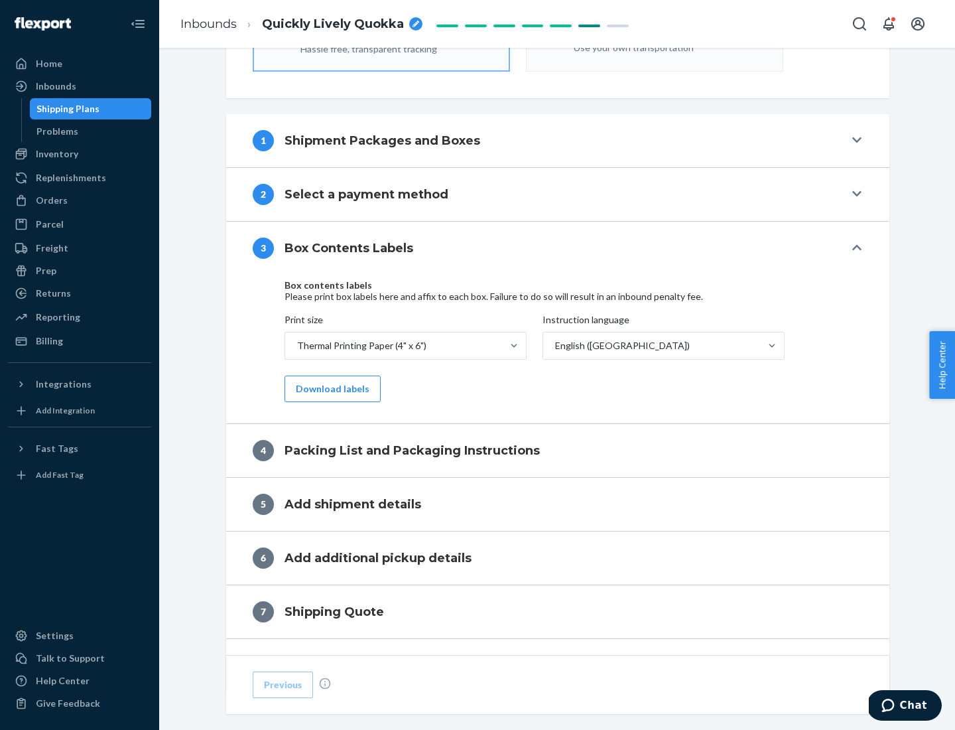
click at [330, 389] on button "Download labels" at bounding box center [333, 389] width 96 height 27
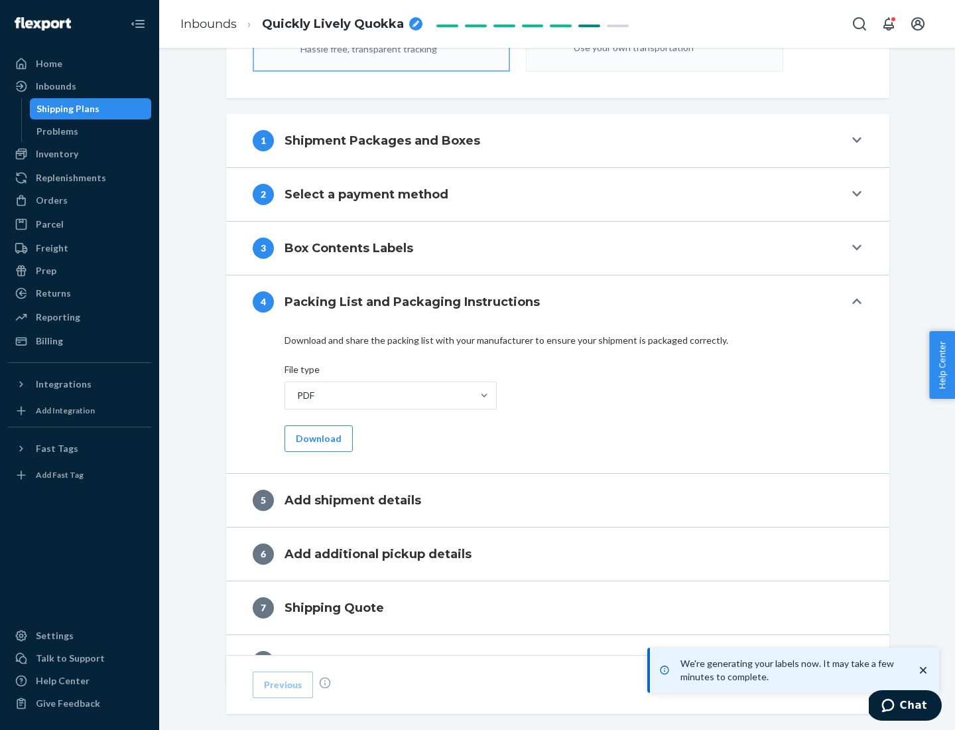
scroll to position [472, 0]
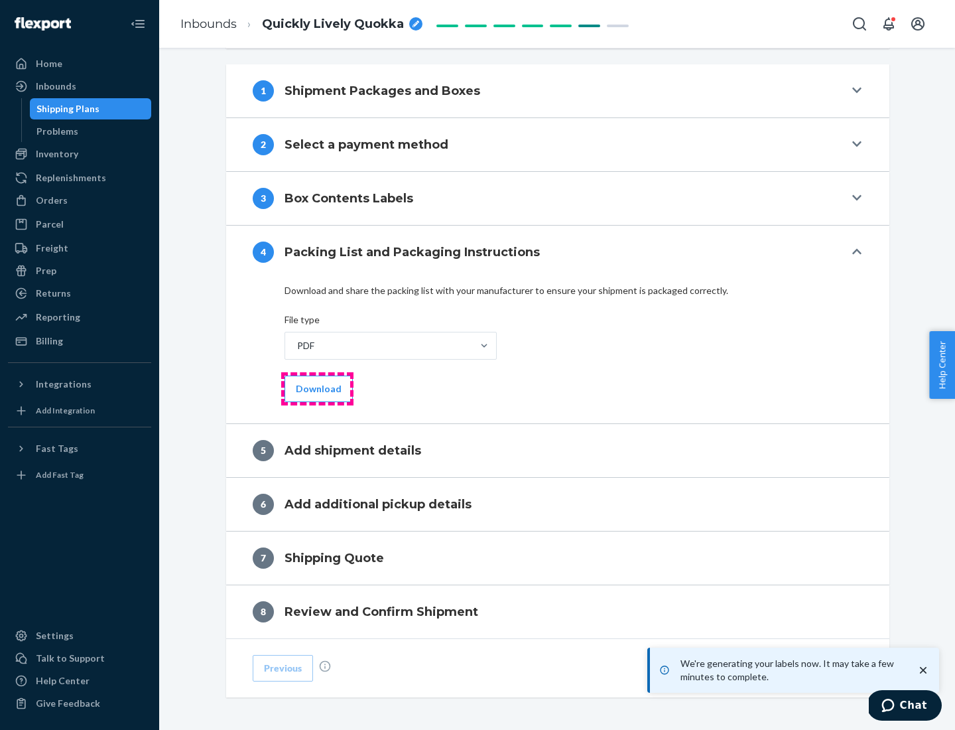
click at [317, 388] on button "Download" at bounding box center [319, 389] width 68 height 27
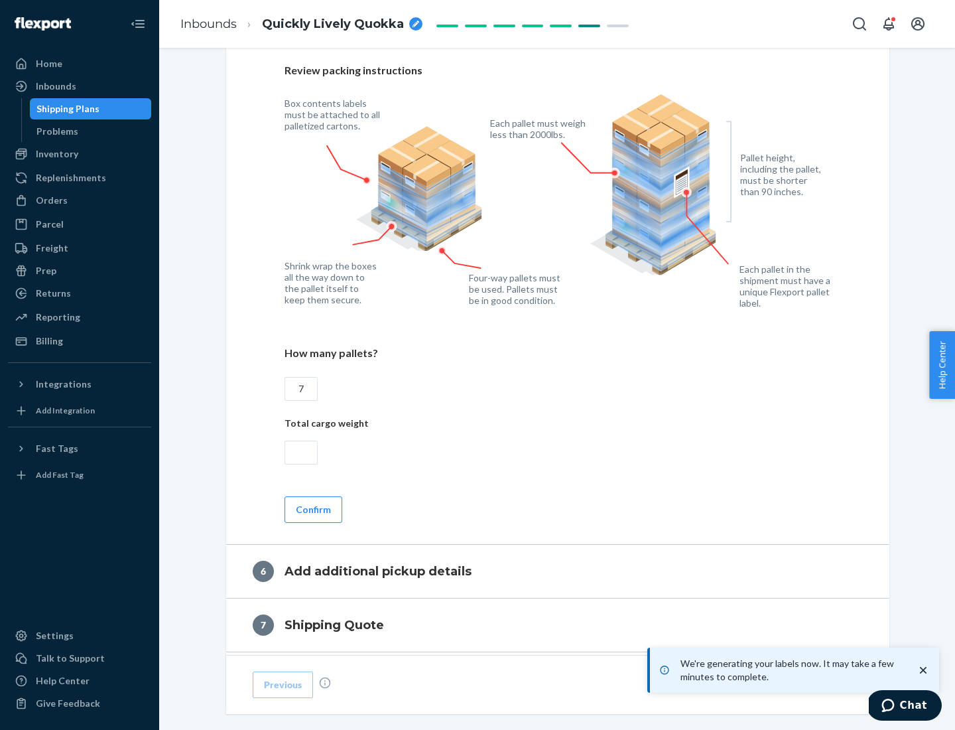
scroll to position [915, 0]
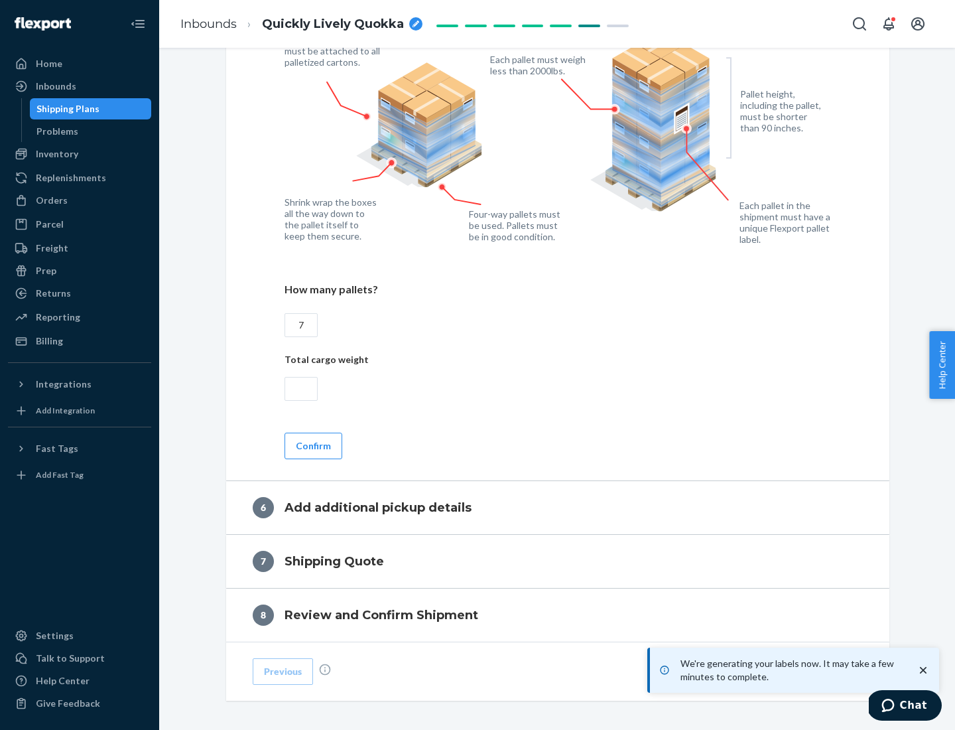
type input "7"
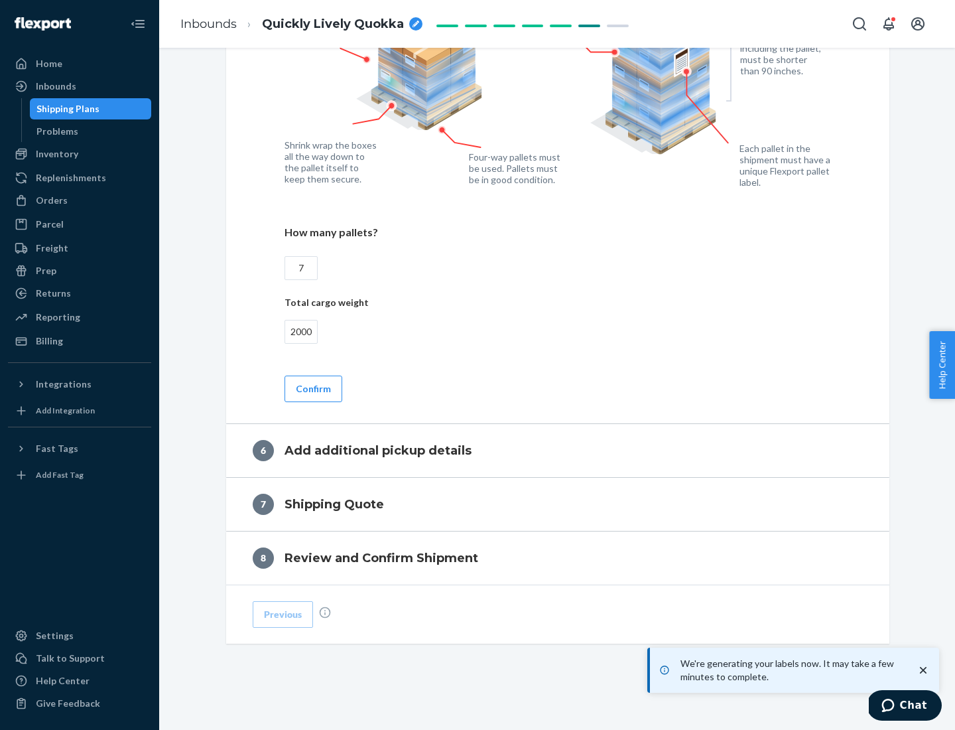
type input "2000"
click at [313, 388] on button "Confirm" at bounding box center [314, 389] width 58 height 27
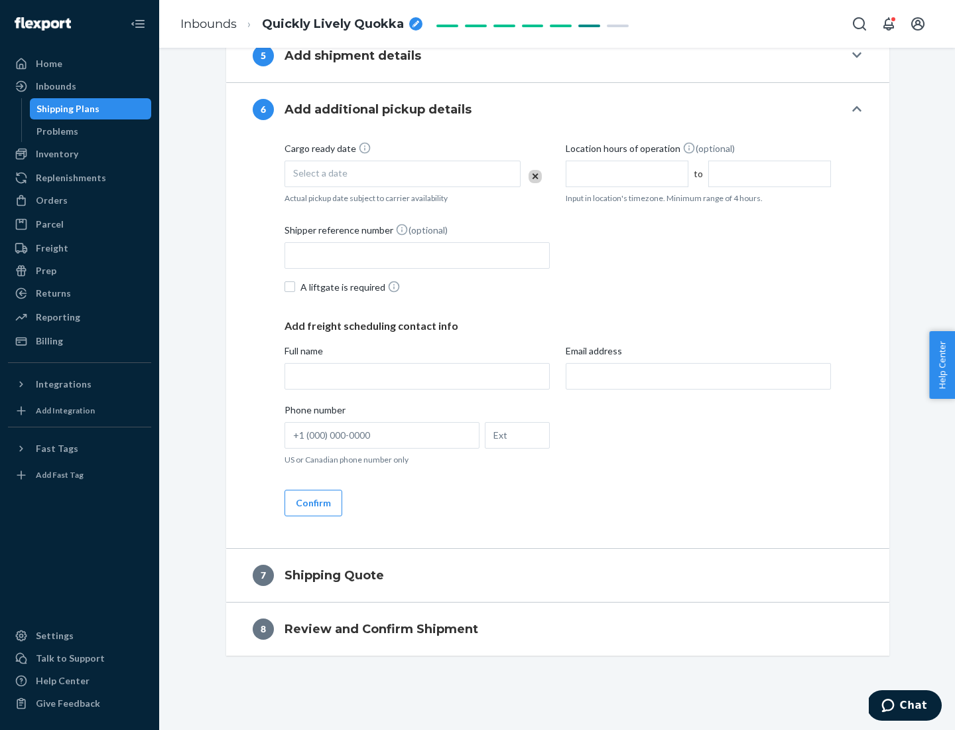
scroll to position [508, 0]
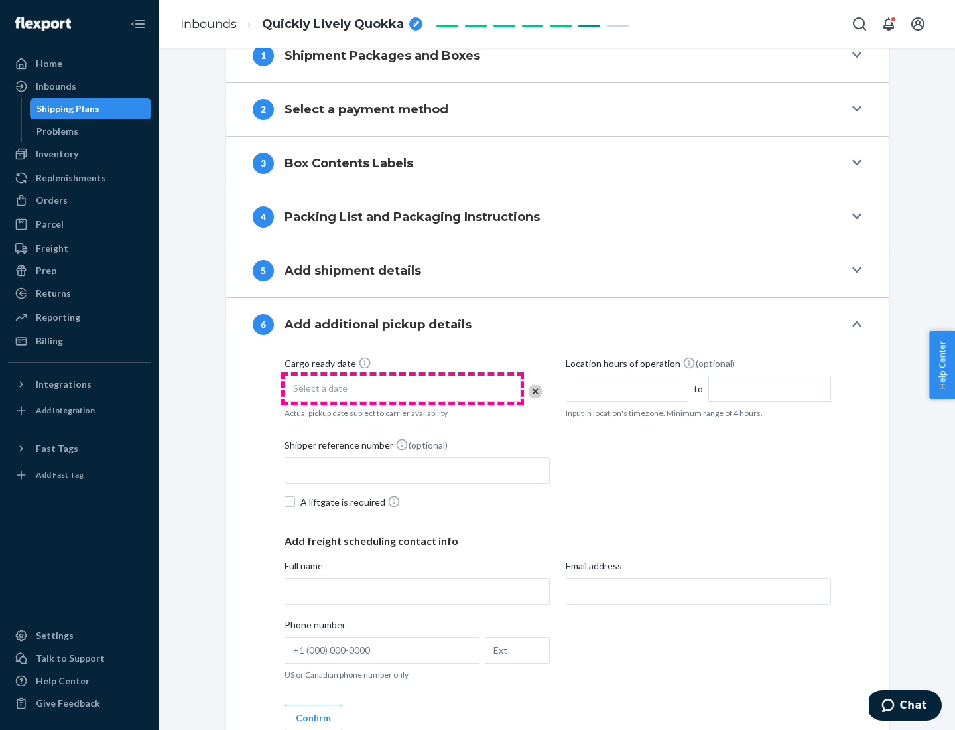
click at [403, 388] on div "Select a date" at bounding box center [403, 389] width 236 height 27
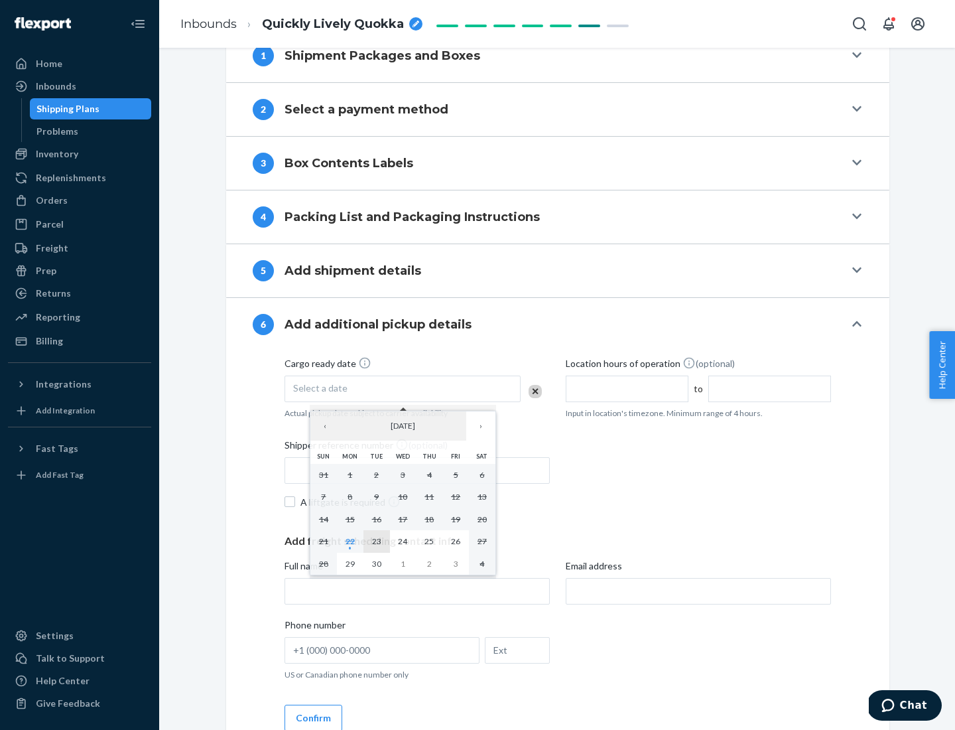
click at [376, 541] on abbr "23" at bounding box center [376, 541] width 9 height 10
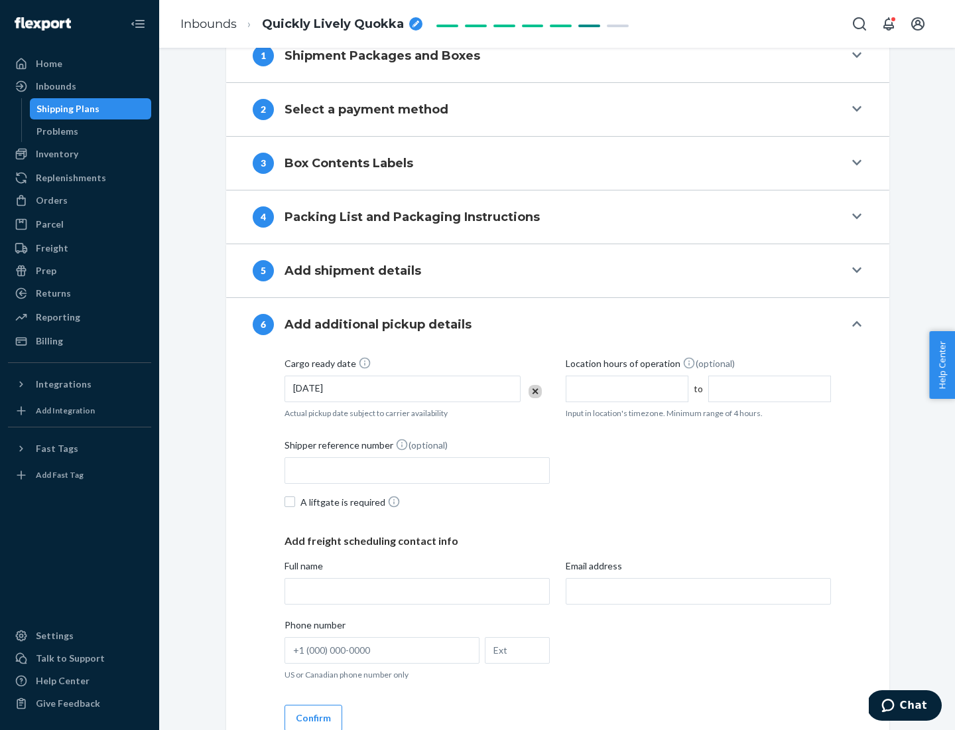
scroll to position [710, 0]
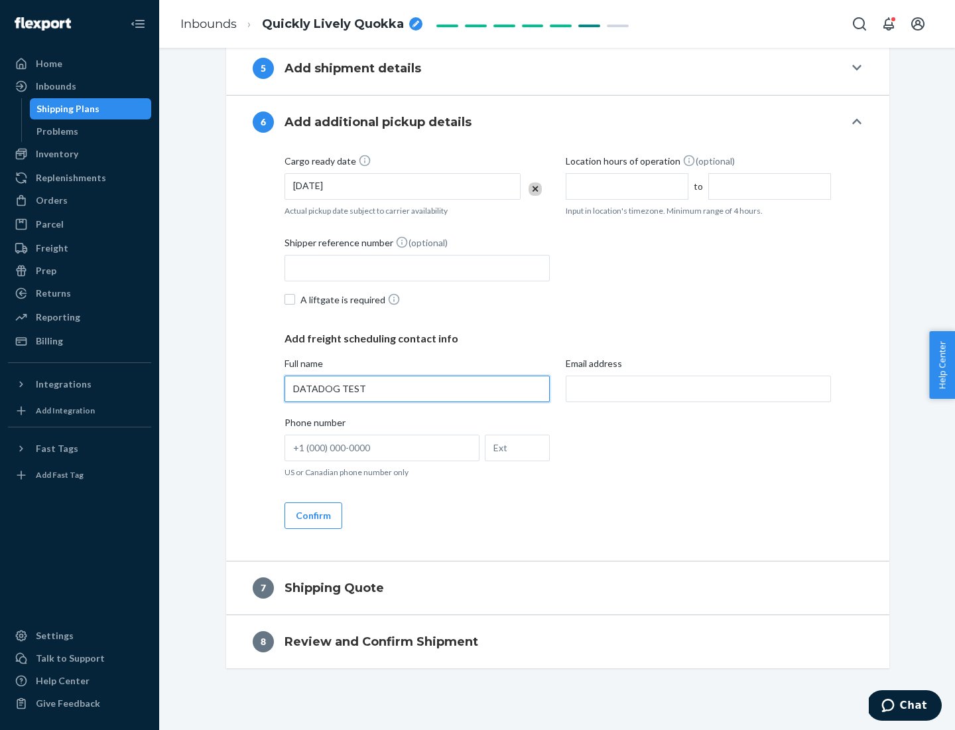
type input "DATADOG TEST"
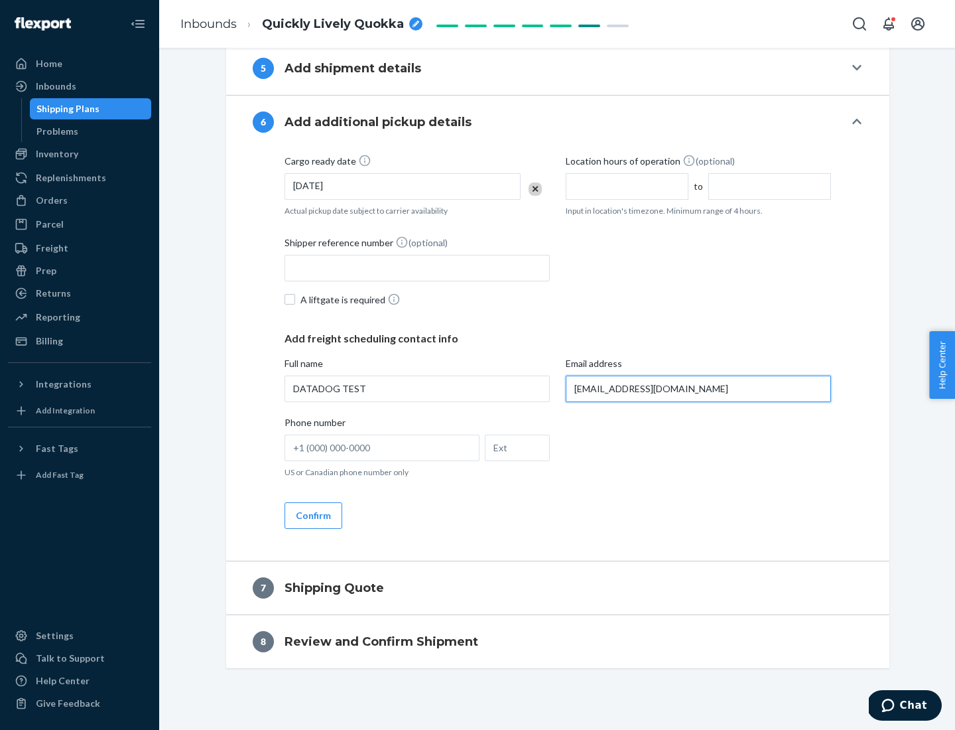
scroll to position [723, 0]
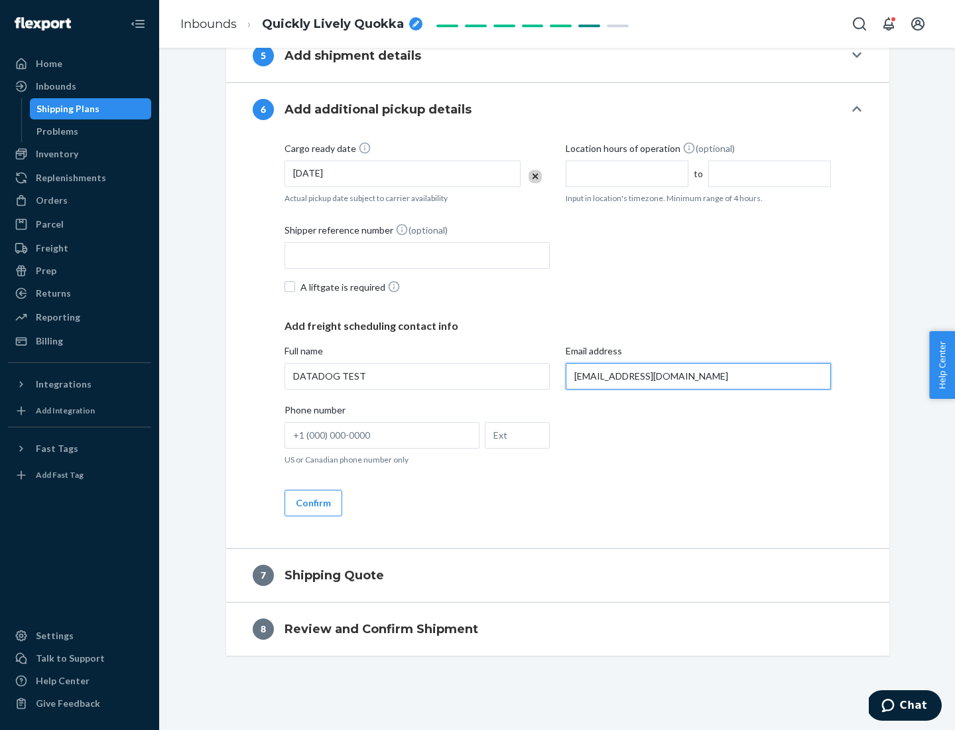
type input "[EMAIL_ADDRESS][DOMAIN_NAME]"
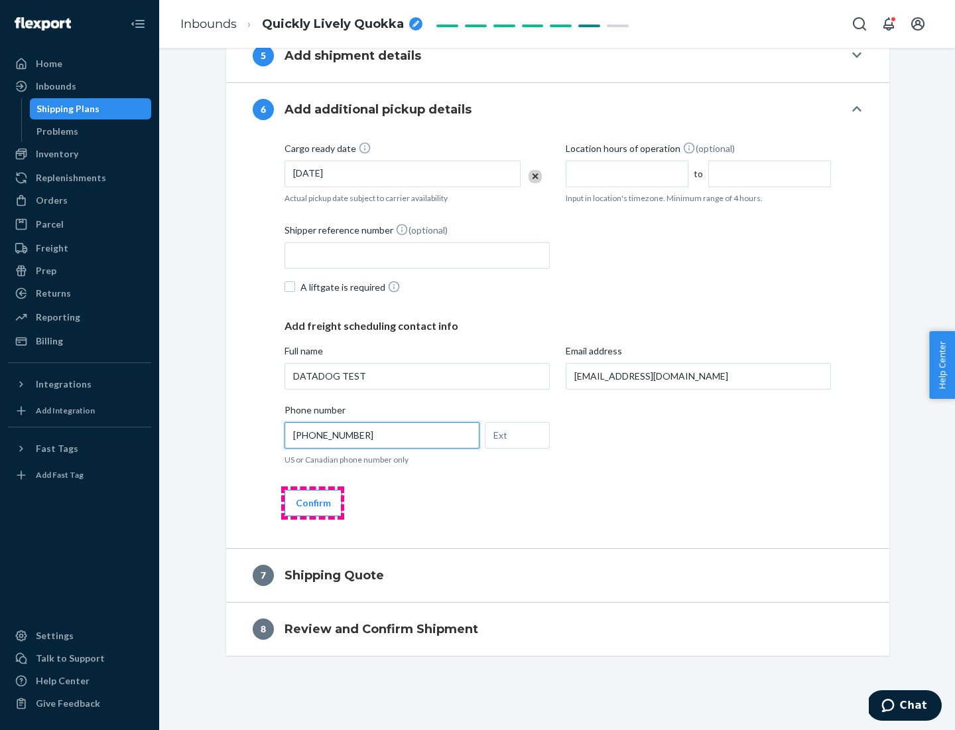
type input "[PHONE_NUMBER]"
click at [313, 502] on button "Confirm" at bounding box center [314, 503] width 58 height 27
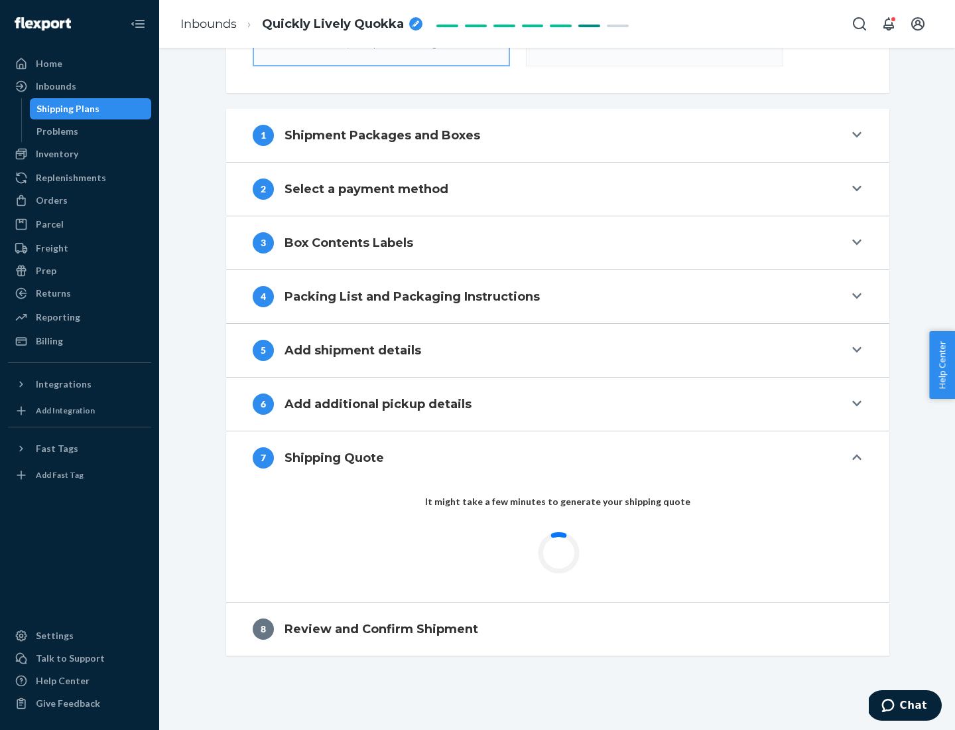
scroll to position [476, 0]
